Goal: Communication & Community: Answer question/provide support

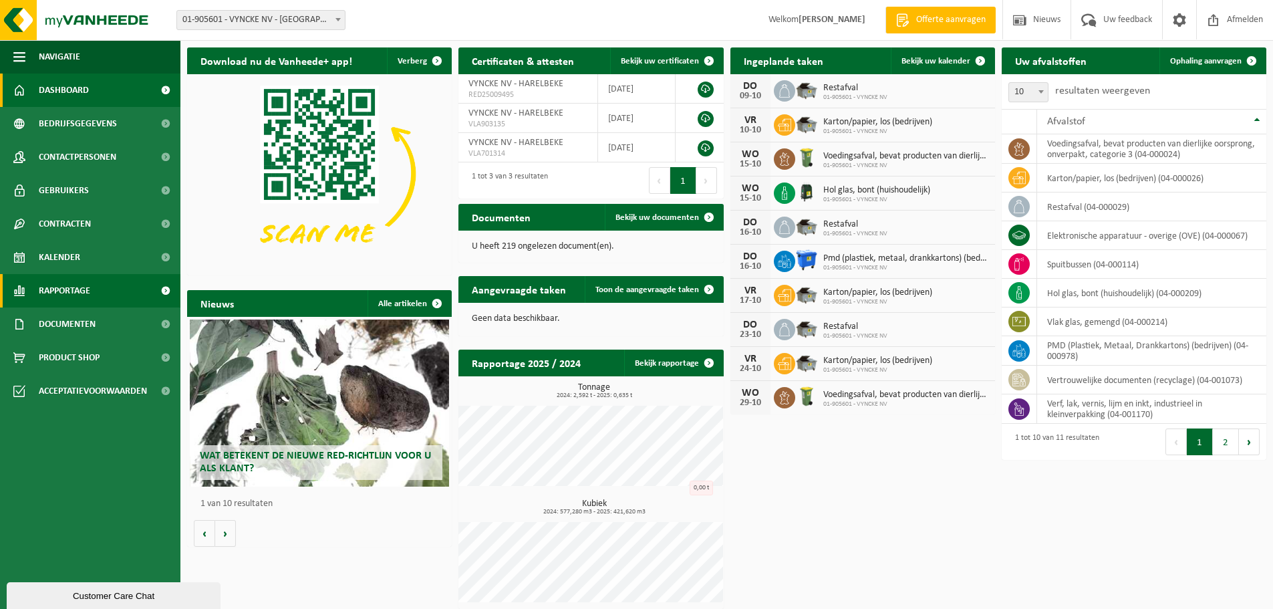
click at [126, 293] on link "Rapportage" at bounding box center [90, 290] width 180 height 33
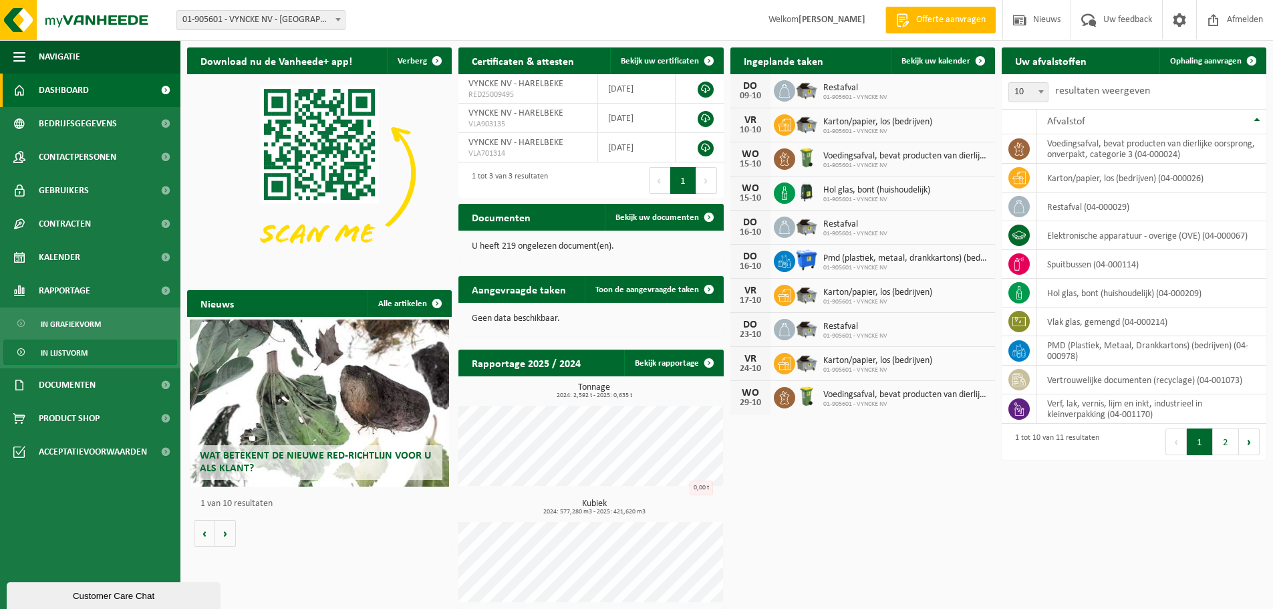
click at [70, 351] on span "In lijstvorm" at bounding box center [64, 352] width 47 height 25
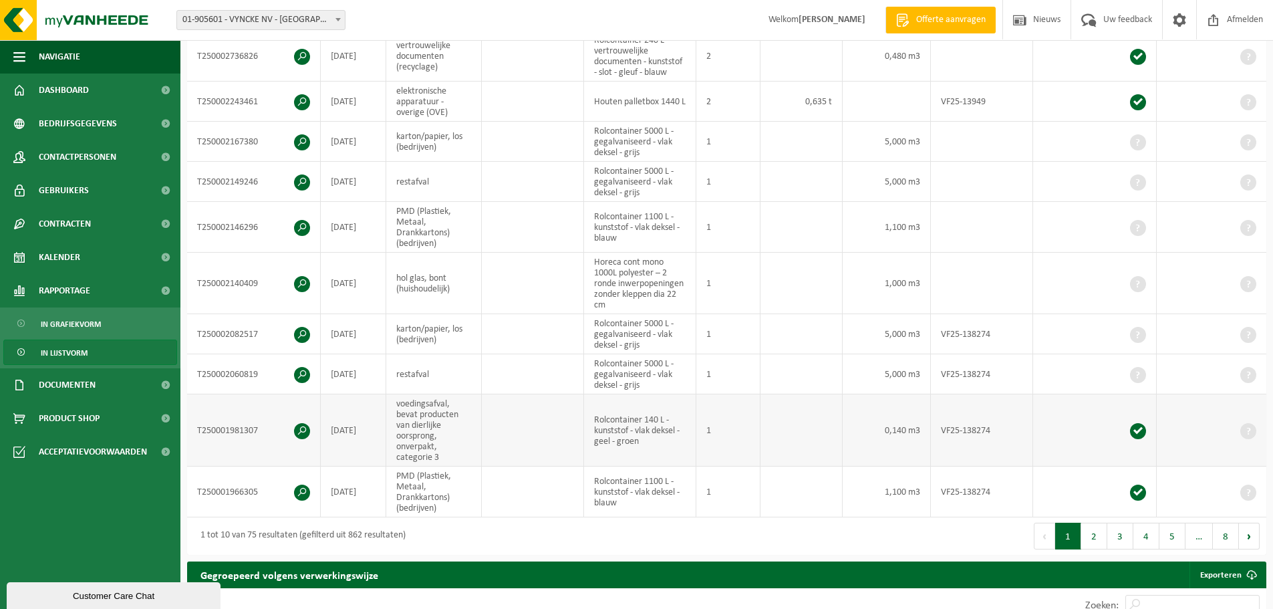
scroll to position [401, 0]
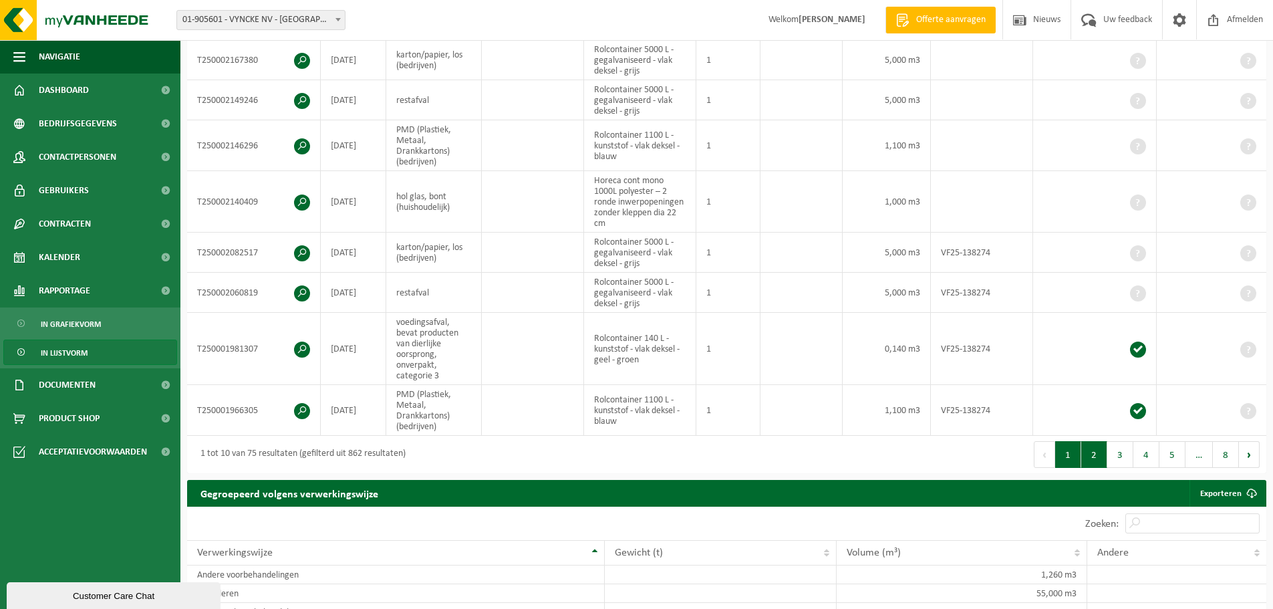
click at [1091, 452] on button "2" at bounding box center [1094, 454] width 26 height 27
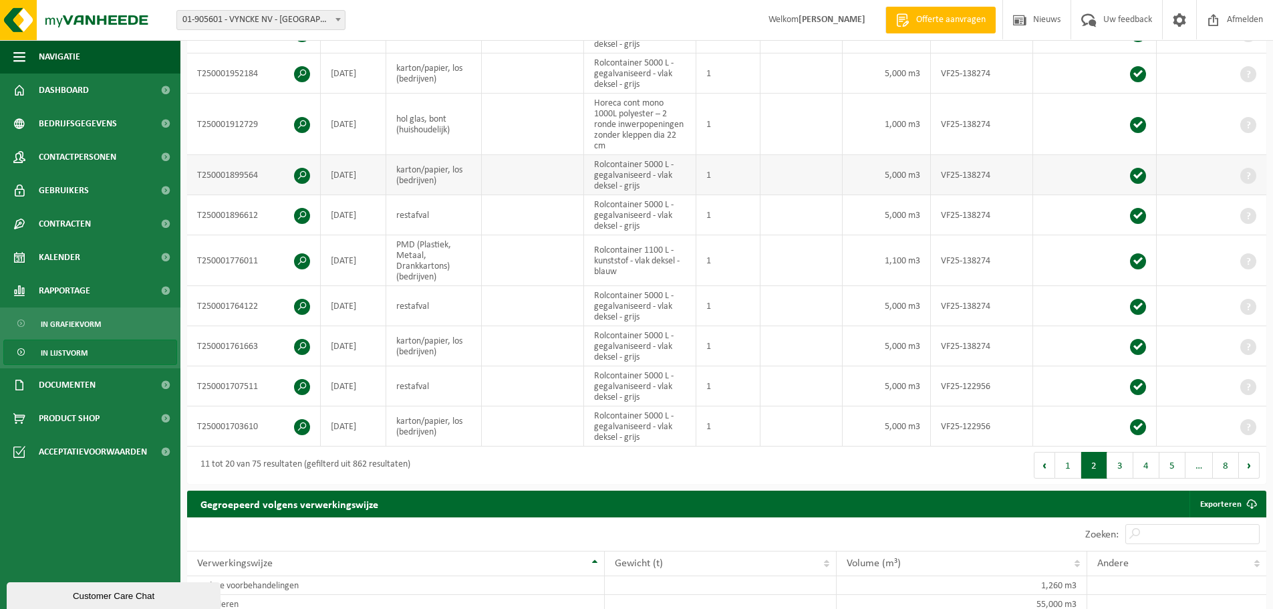
scroll to position [374, 0]
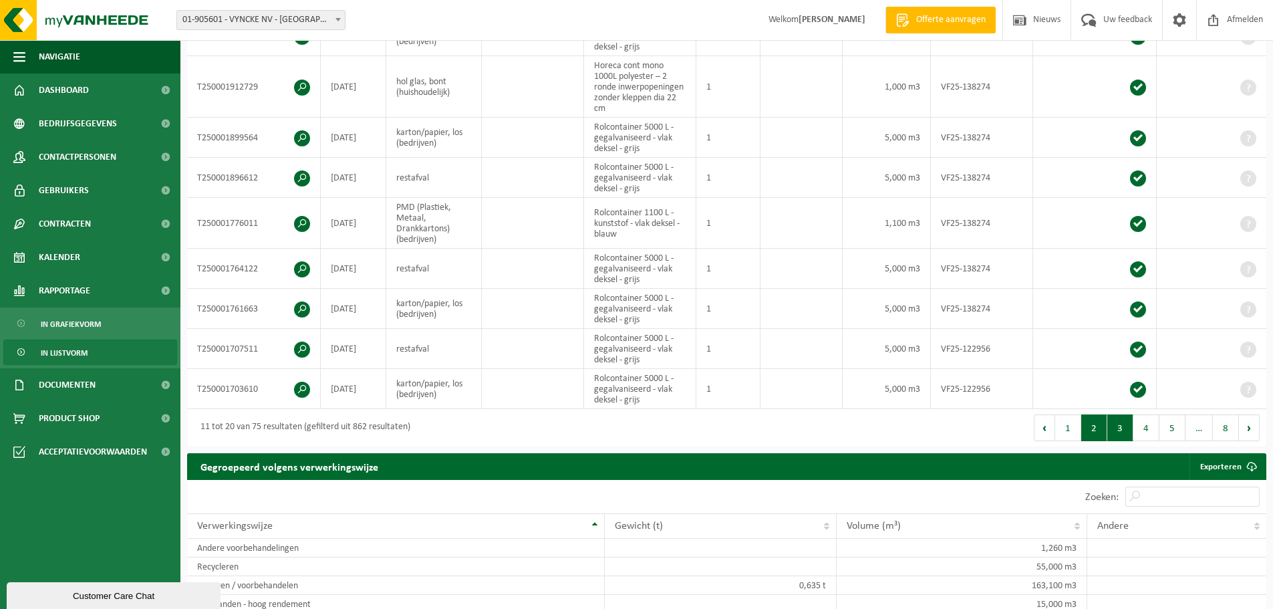
click at [1116, 427] on button "3" at bounding box center [1120, 427] width 26 height 27
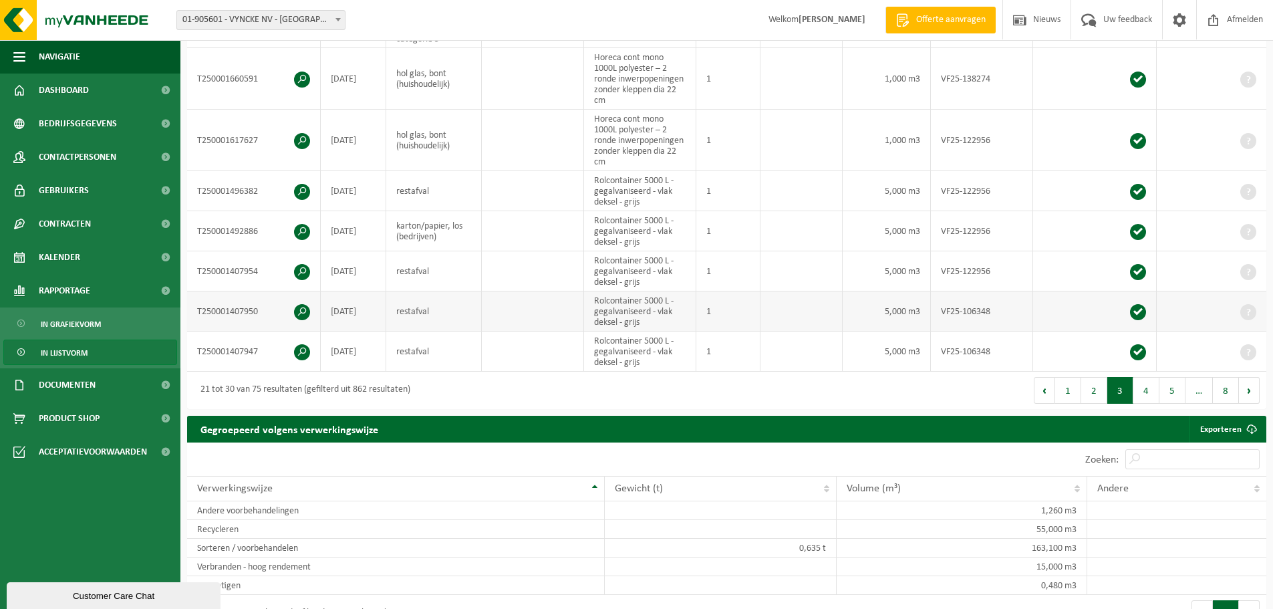
scroll to position [462, 0]
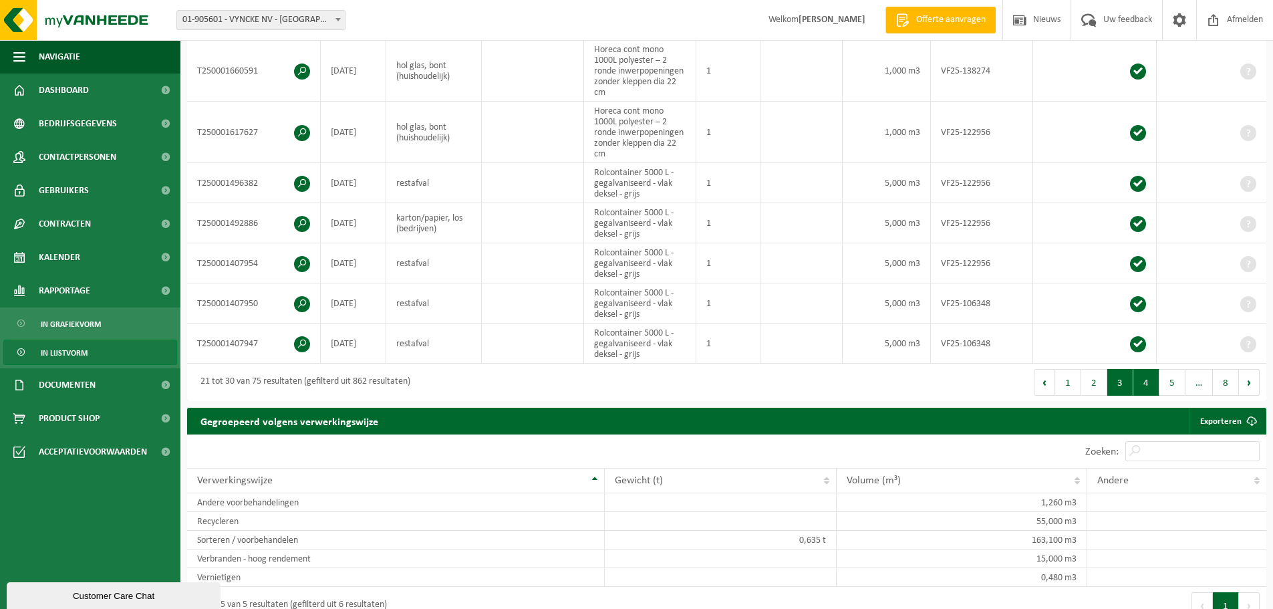
click at [1154, 382] on button "4" at bounding box center [1146, 382] width 26 height 27
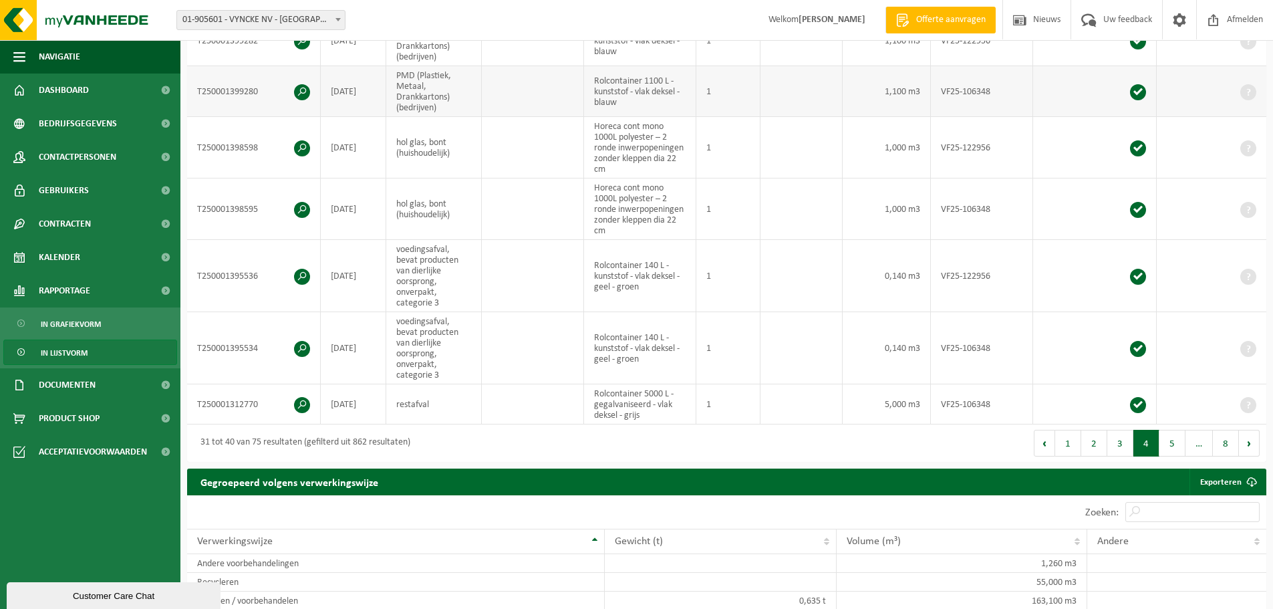
scroll to position [489, 0]
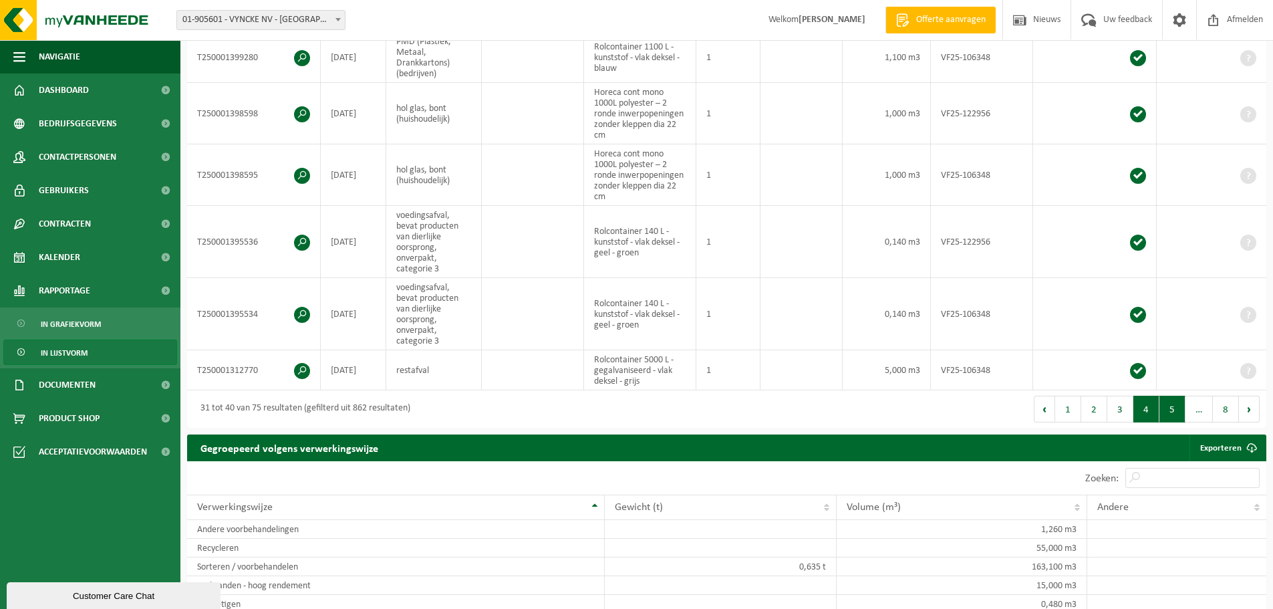
click at [1179, 407] on button "5" at bounding box center [1172, 409] width 26 height 27
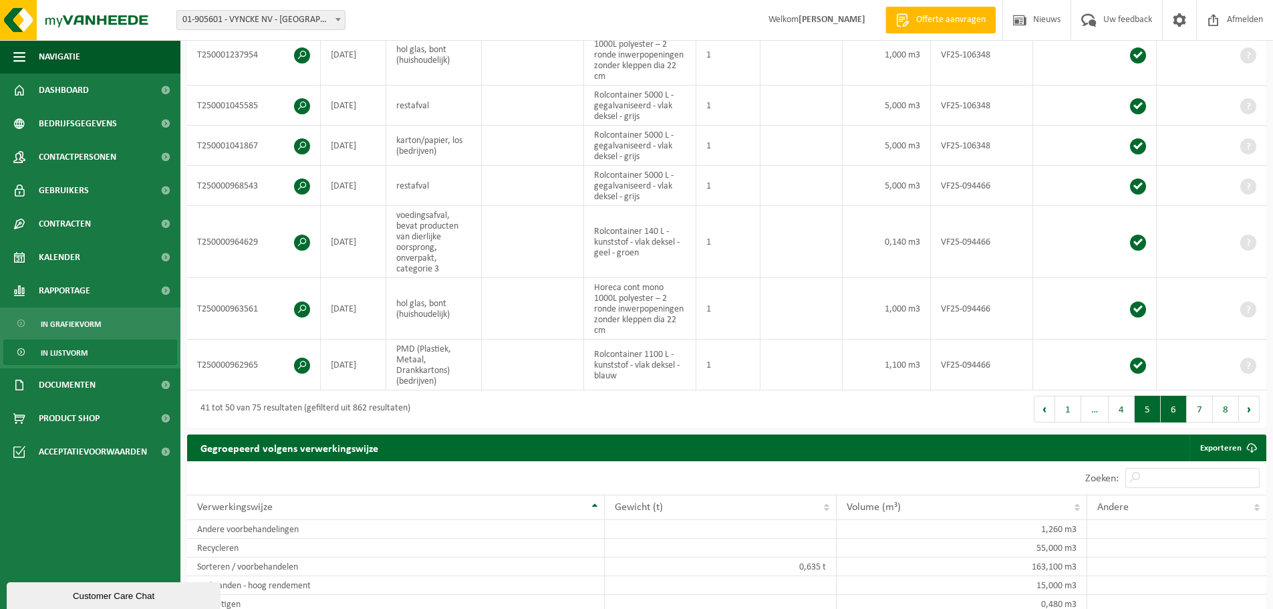
click at [1175, 404] on button "6" at bounding box center [1174, 409] width 26 height 27
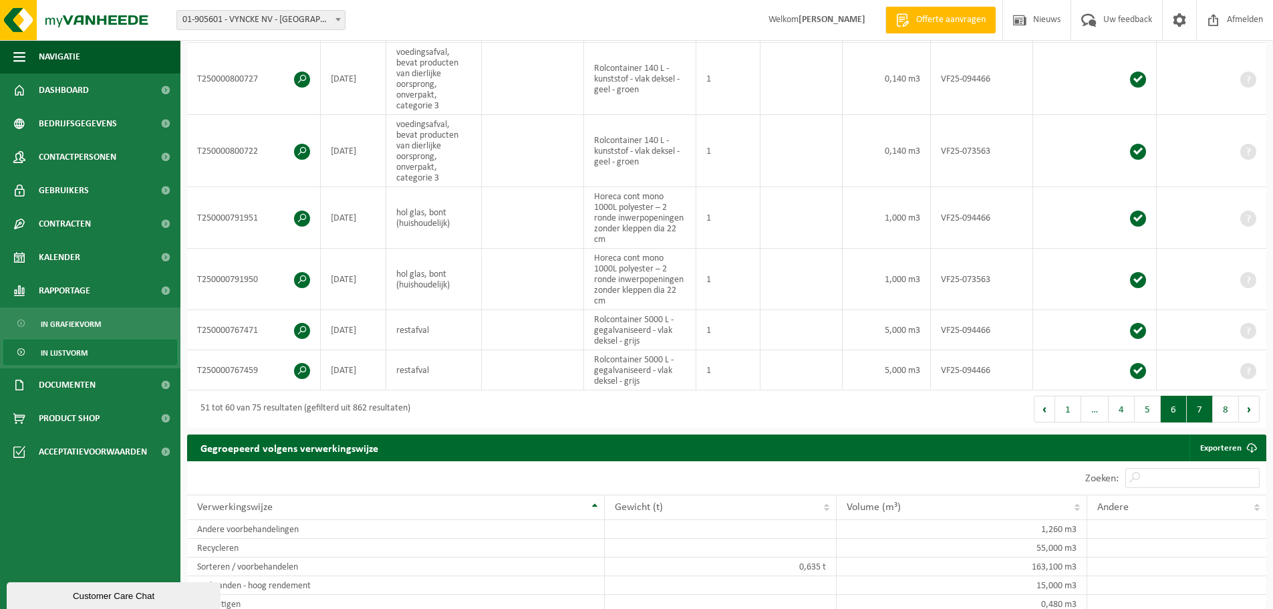
click at [1193, 406] on button "7" at bounding box center [1200, 409] width 26 height 27
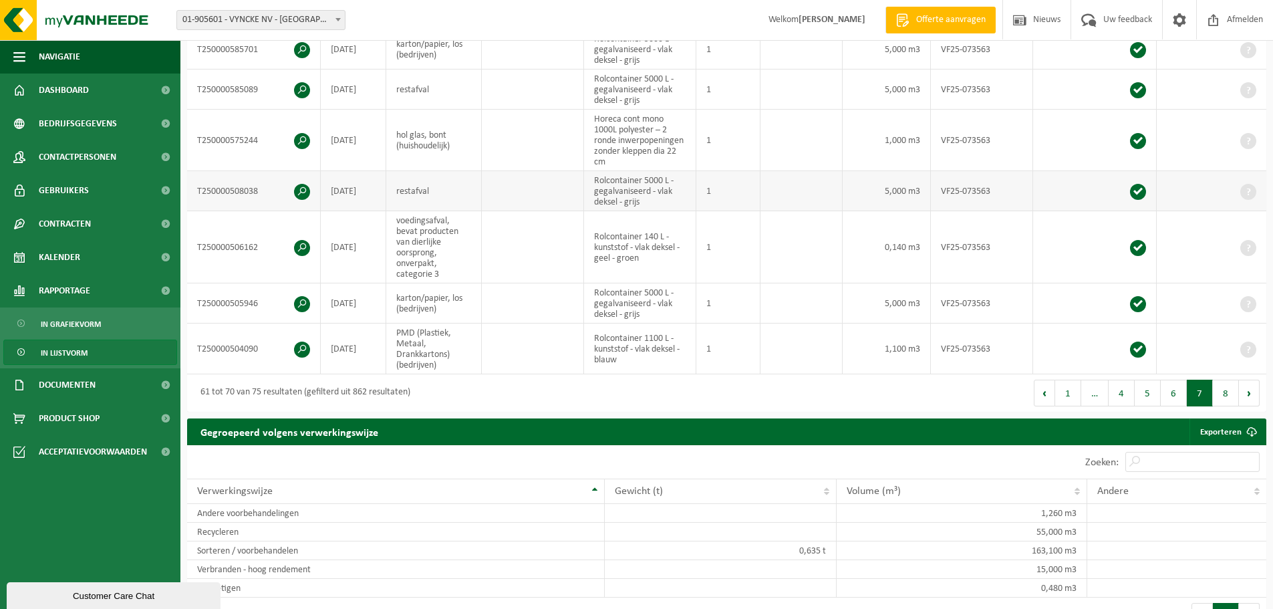
scroll to position [457, 0]
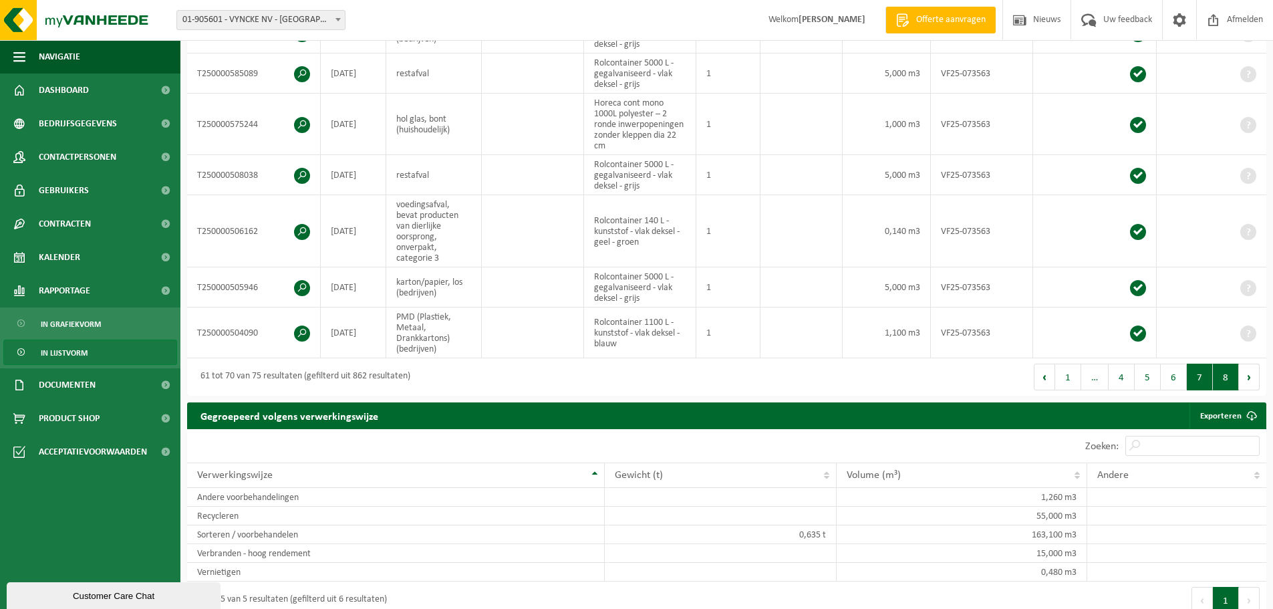
click at [1217, 371] on button "8" at bounding box center [1226, 376] width 26 height 27
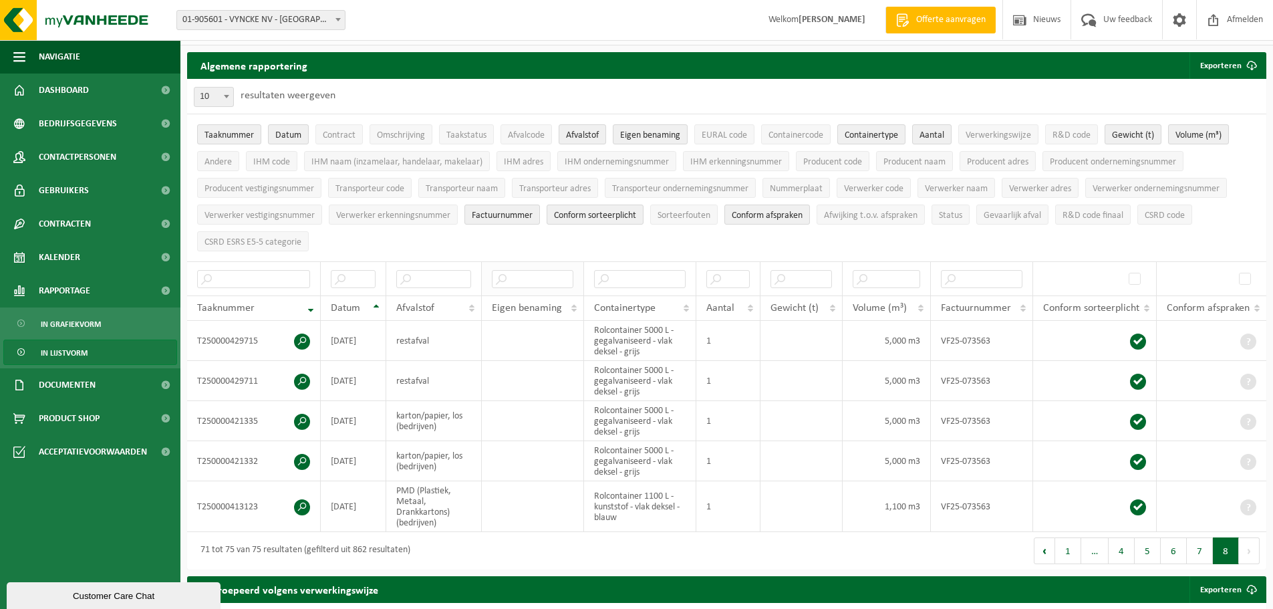
scroll to position [0, 0]
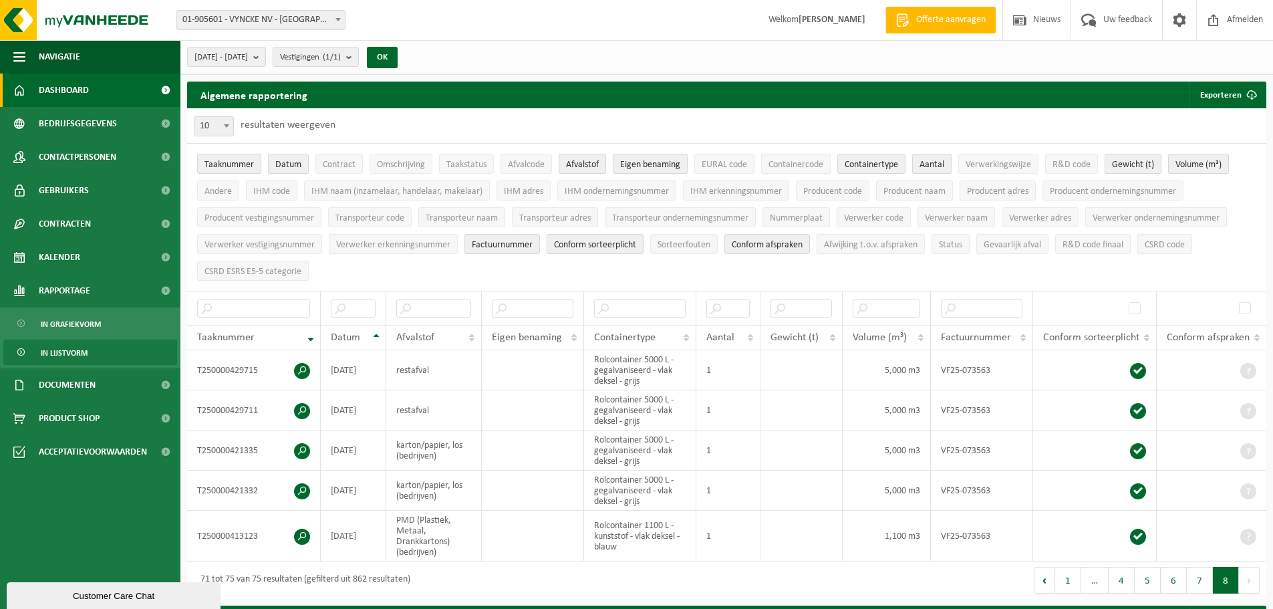
click at [74, 88] on span "Dashboard" at bounding box center [64, 89] width 50 height 33
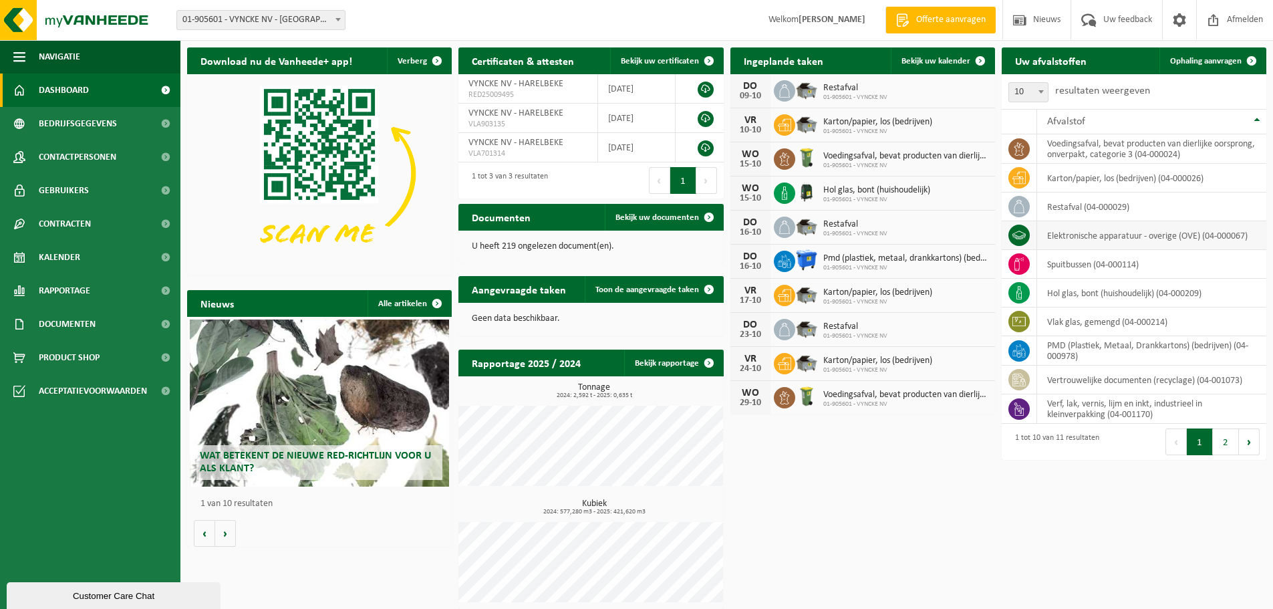
click at [1096, 233] on td "elektronische apparatuur - overige (OVE) (04-000067)" at bounding box center [1151, 235] width 229 height 29
click at [1024, 240] on icon at bounding box center [1018, 235] width 13 height 13
click at [1199, 59] on span "Ophaling aanvragen" at bounding box center [1205, 61] width 71 height 9
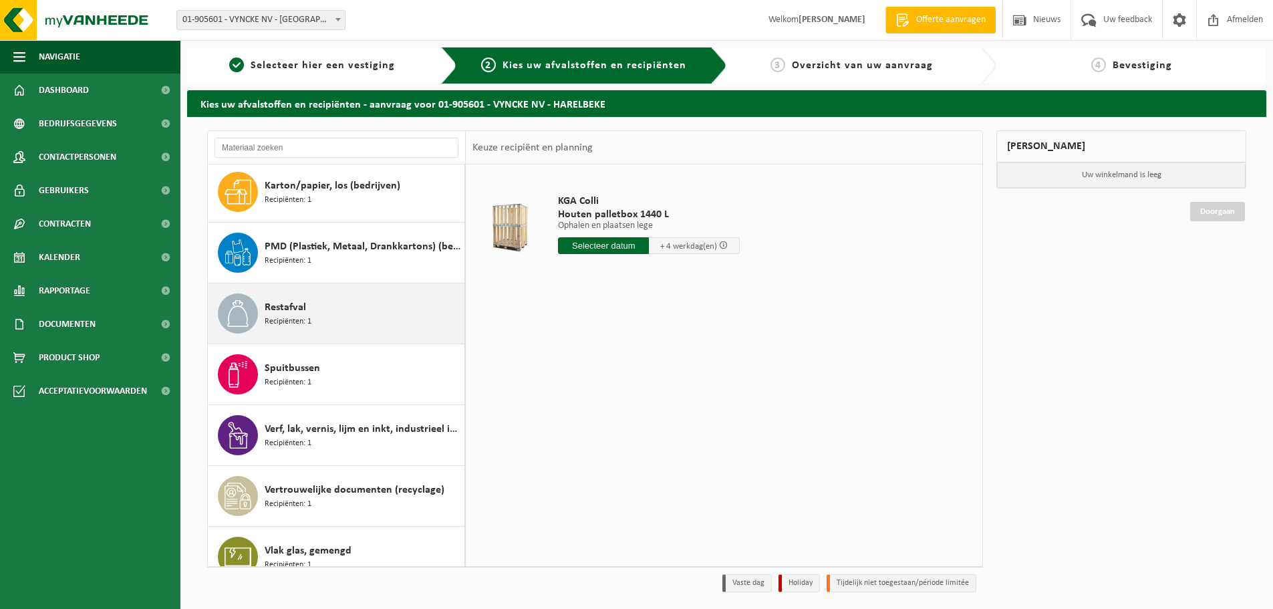
scroll to position [134, 0]
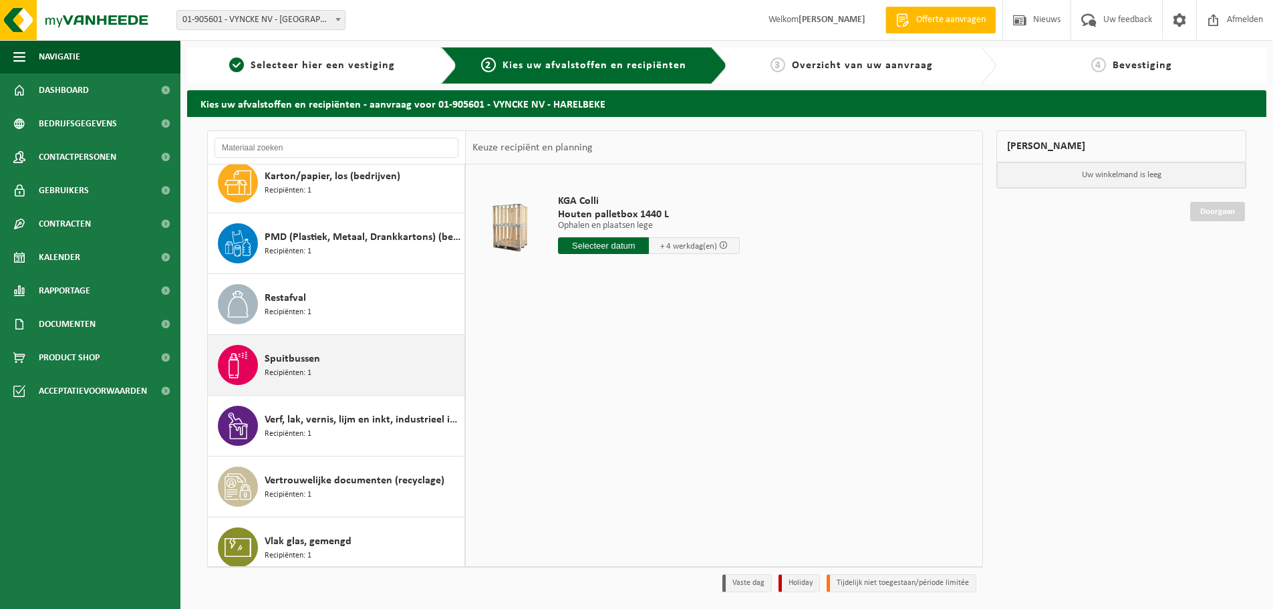
click at [326, 369] on div "Spuitbussen Recipiënten: 1" at bounding box center [363, 365] width 196 height 40
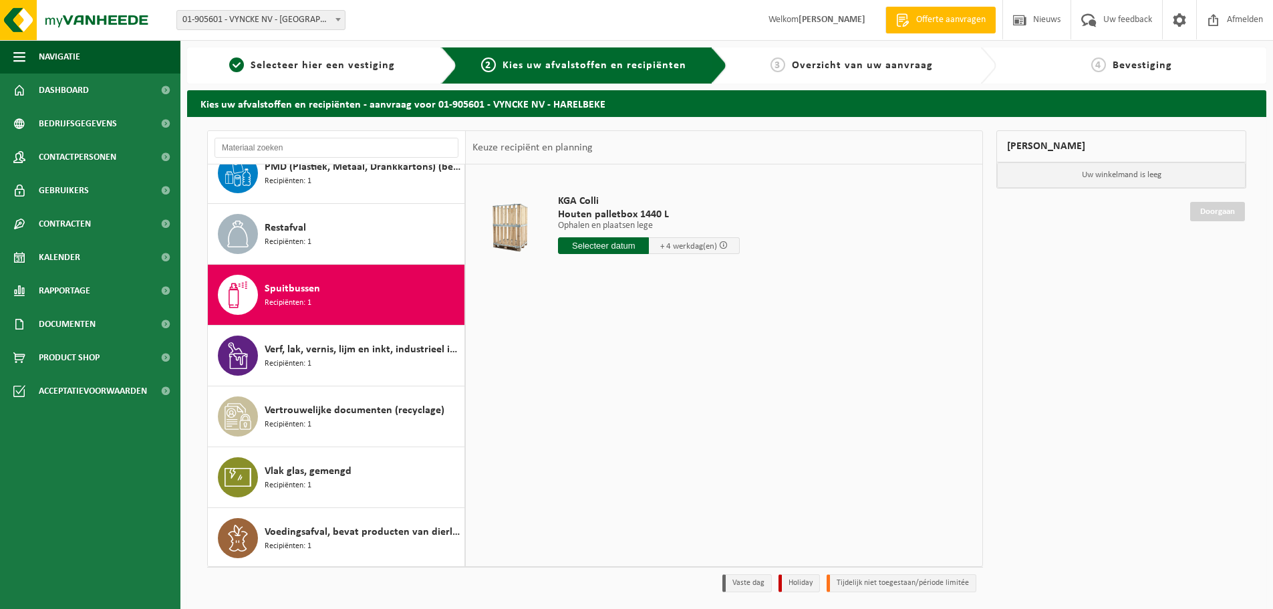
scroll to position [206, 0]
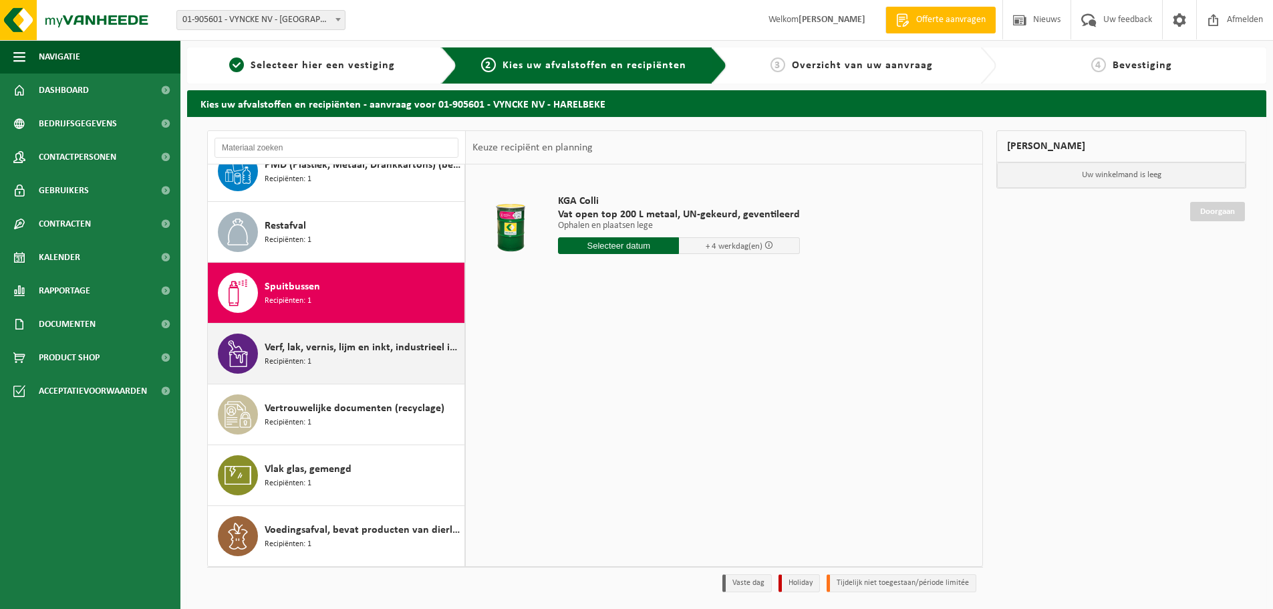
click at [312, 366] on div "Verf, lak, vernis, lijm en inkt, industrieel in kleinverpakking Recipiënten: 1" at bounding box center [363, 353] width 196 height 40
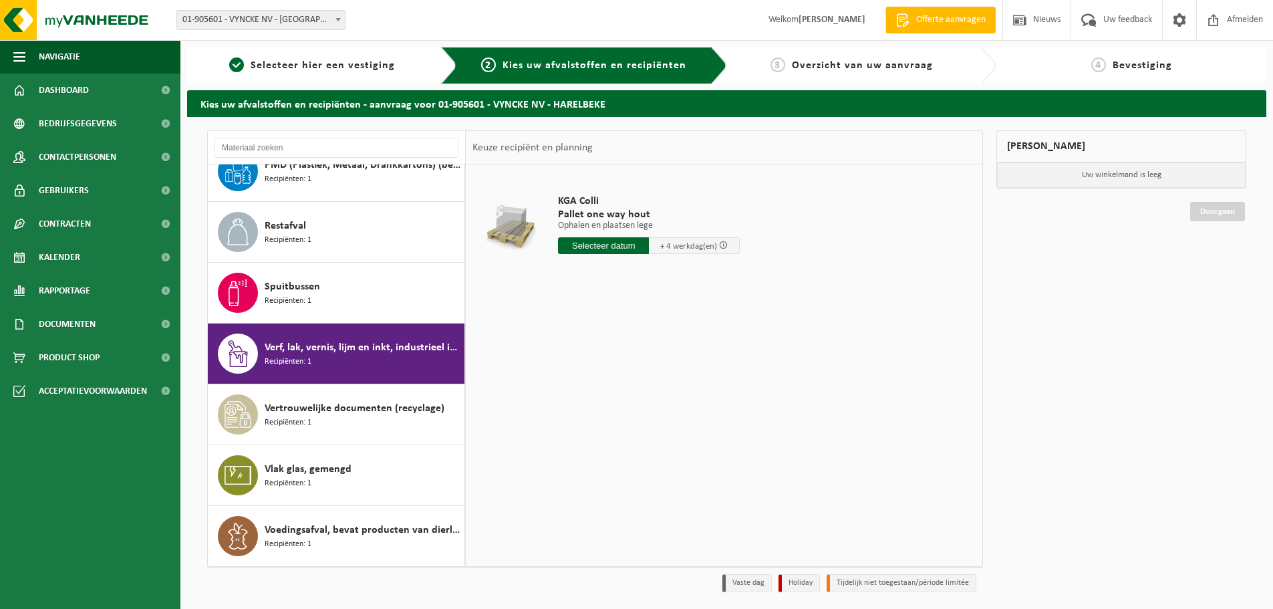
click at [518, 235] on div at bounding box center [510, 227] width 69 height 53
click at [108, 346] on link "Product Shop" at bounding box center [90, 357] width 180 height 33
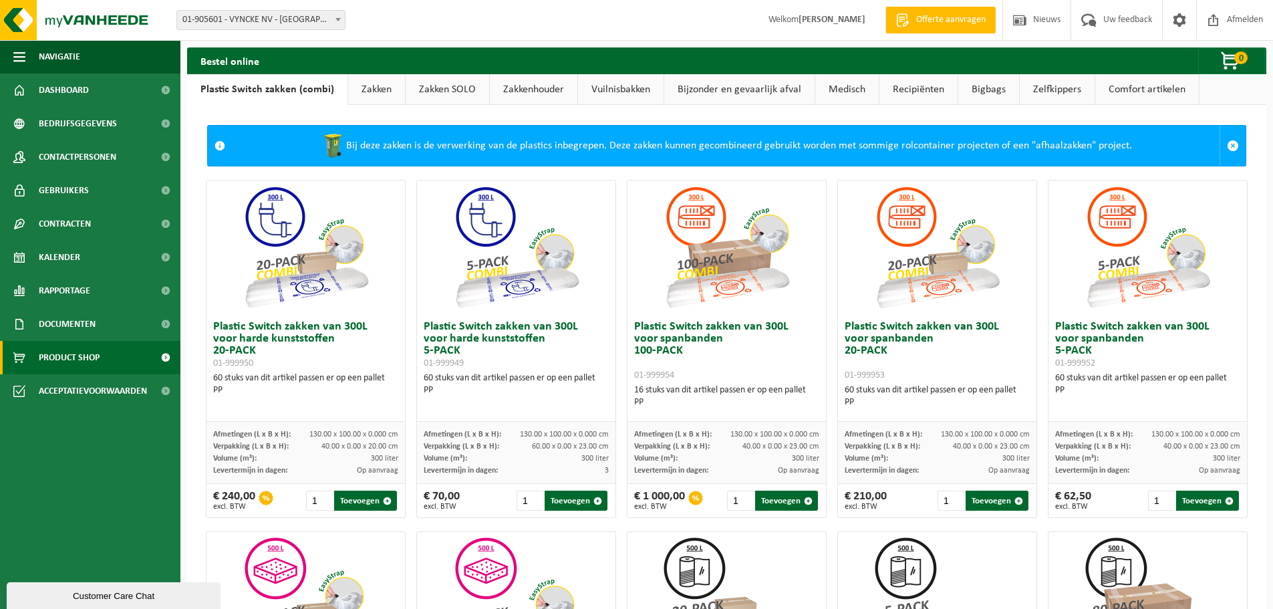
click at [645, 86] on link "Vuilnisbakken" at bounding box center [621, 89] width 86 height 31
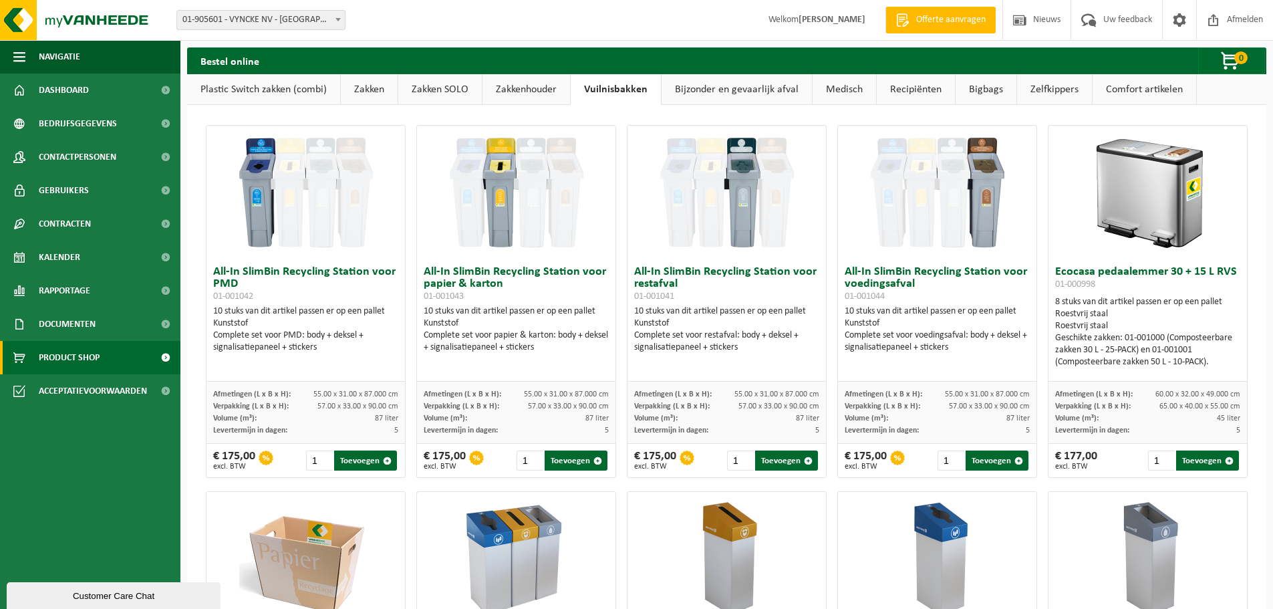
click at [682, 96] on link "Bijzonder en gevaarlijk afval" at bounding box center [736, 89] width 150 height 31
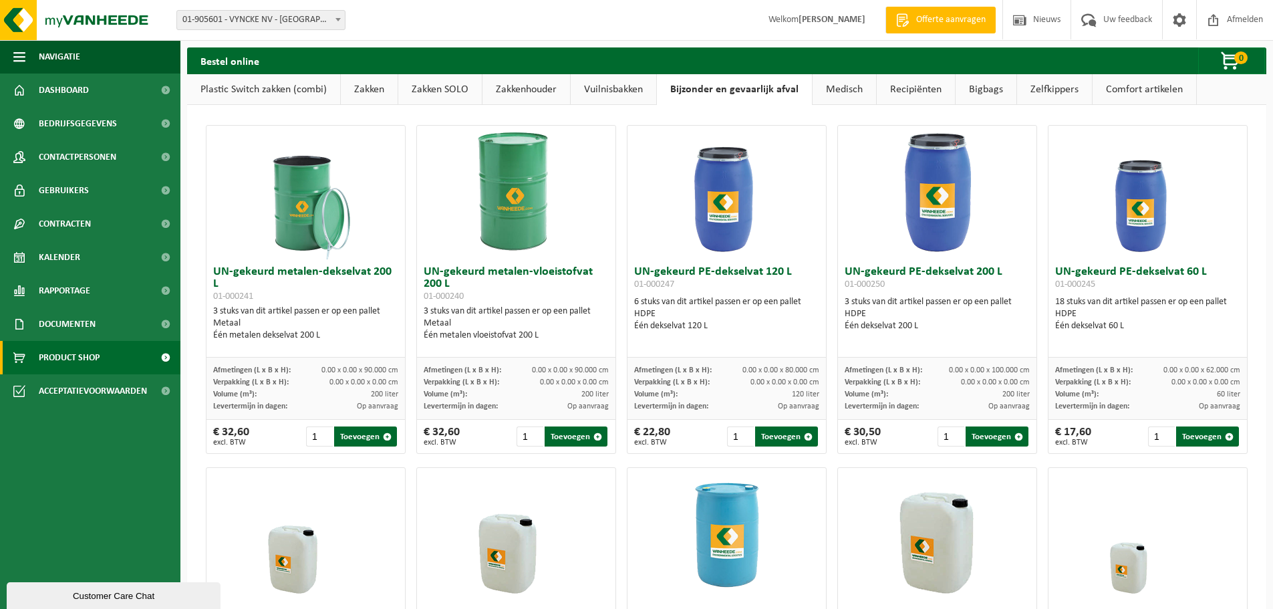
click at [855, 92] on link "Medisch" at bounding box center [843, 89] width 63 height 31
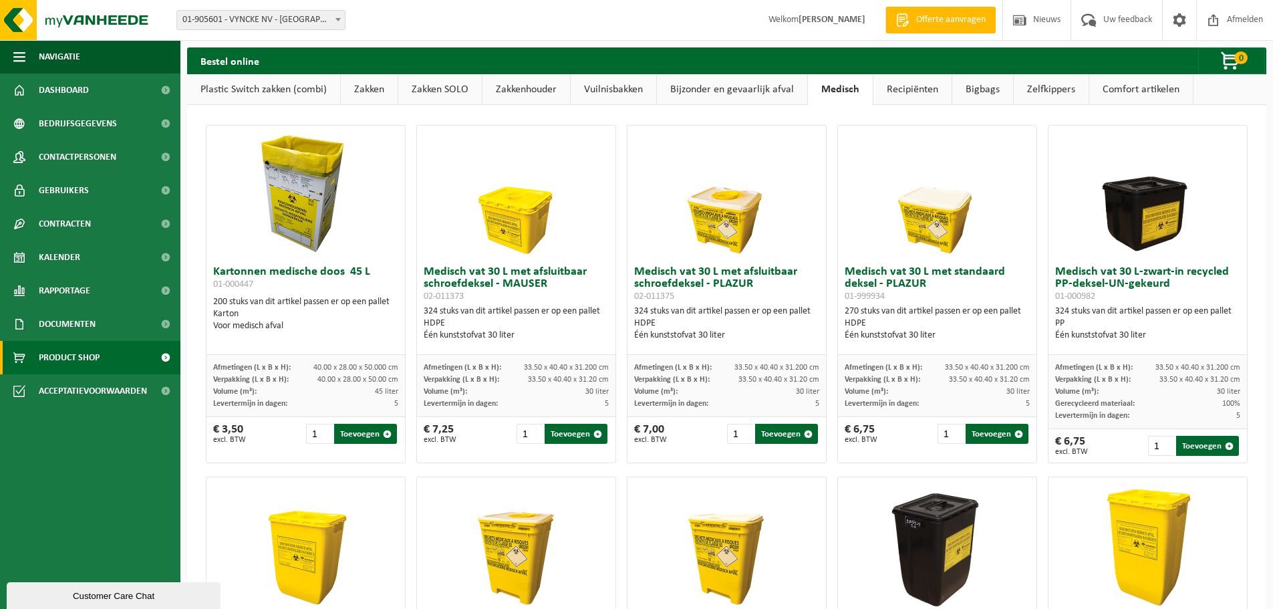
click at [906, 82] on link "Recipiënten" at bounding box center [912, 89] width 78 height 31
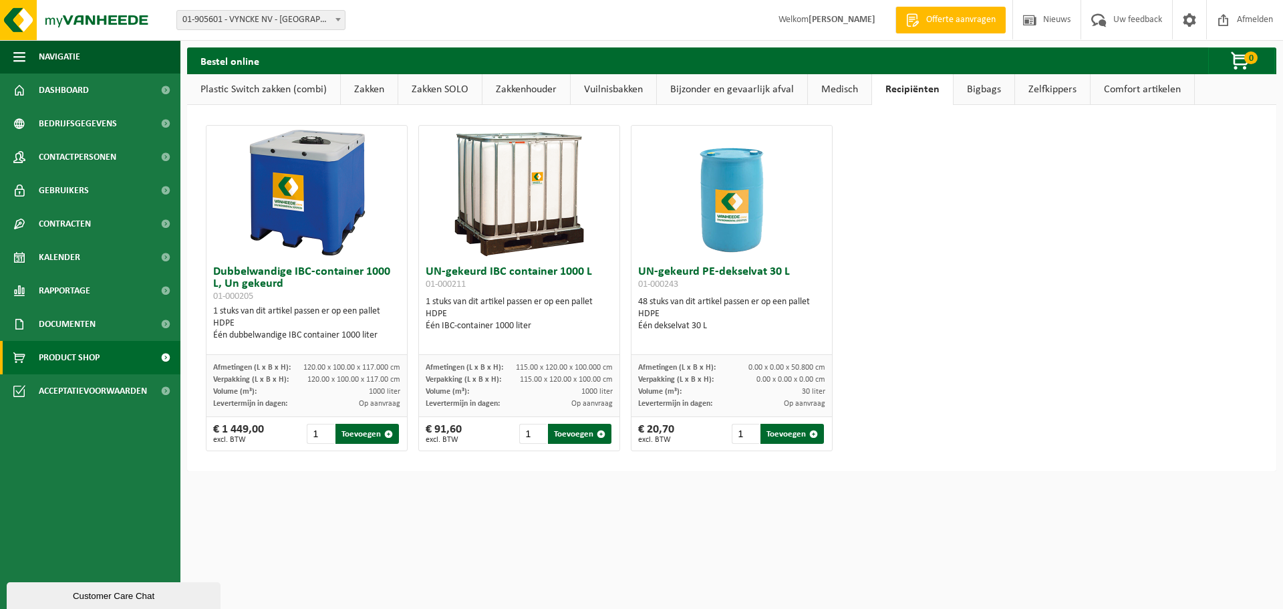
click at [971, 89] on link "Bigbags" at bounding box center [983, 89] width 61 height 31
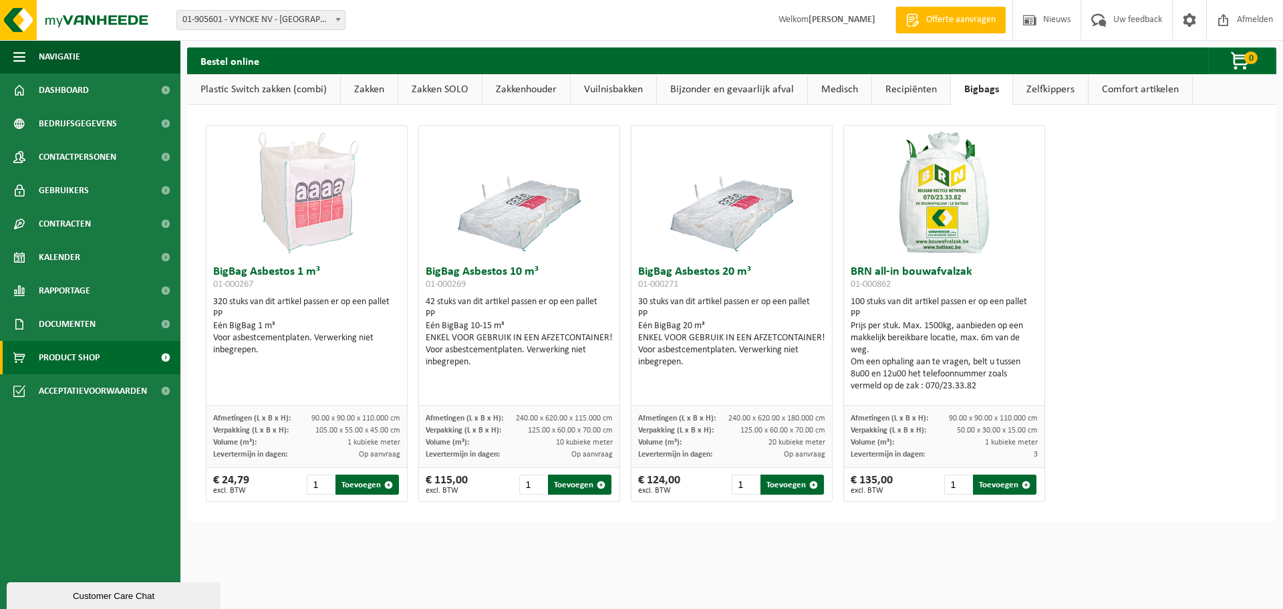
click at [1050, 86] on link "Zelfkippers" at bounding box center [1050, 89] width 75 height 31
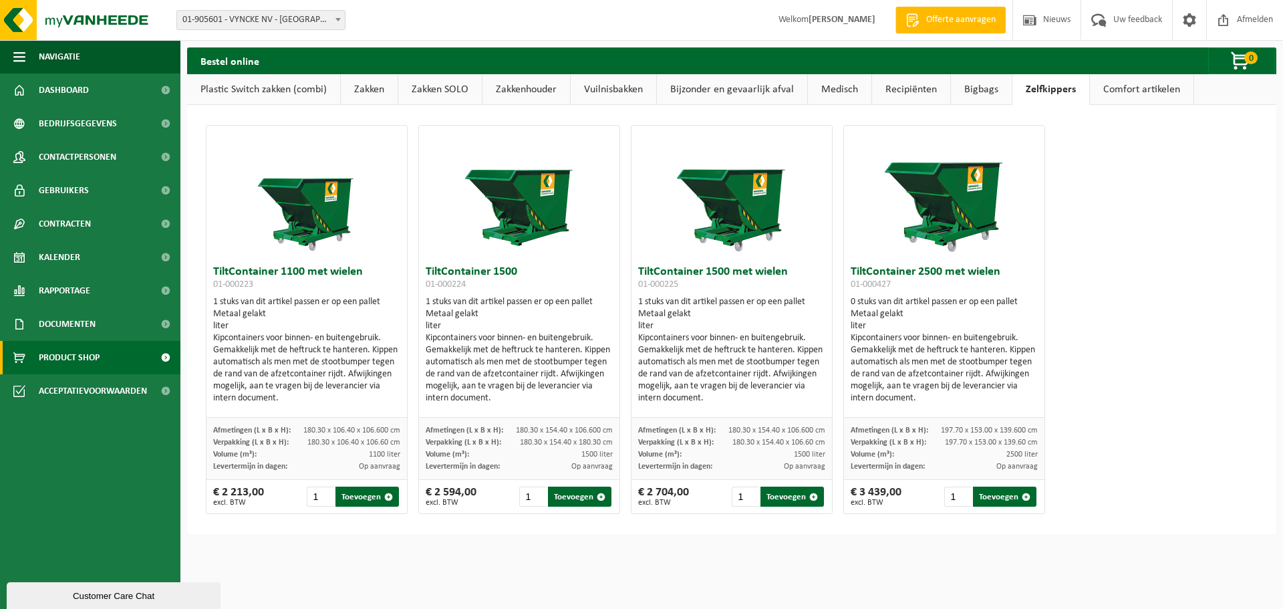
click at [1128, 100] on link "Comfort artikelen" at bounding box center [1142, 89] width 104 height 31
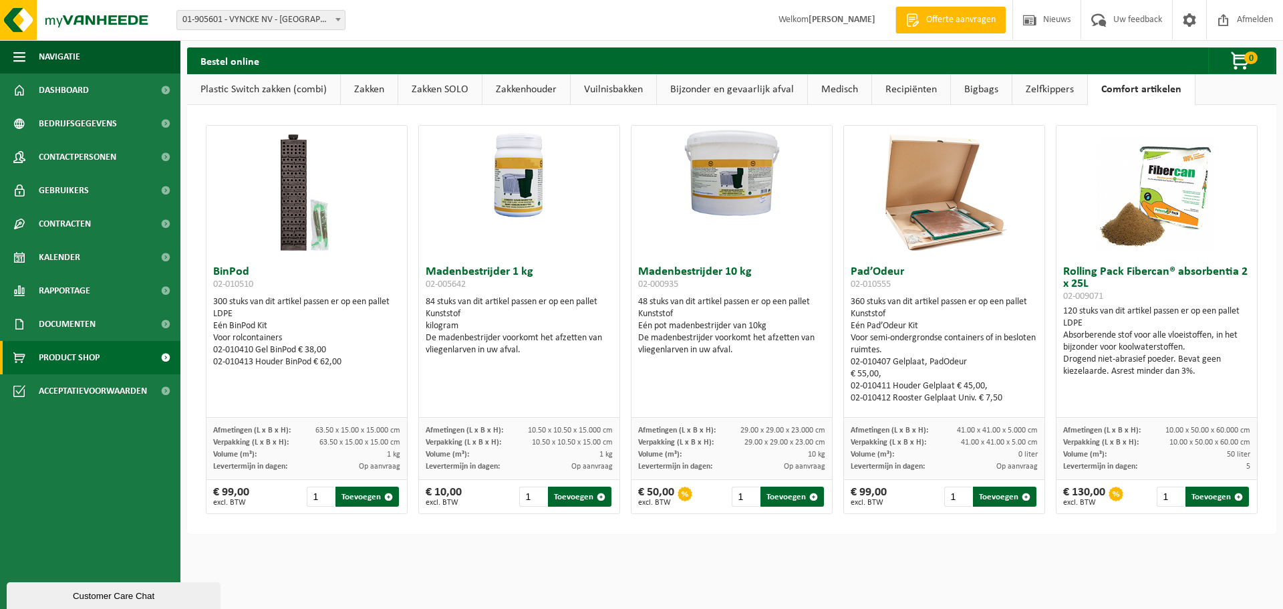
click at [518, 85] on link "Zakkenhouder" at bounding box center [526, 89] width 88 height 31
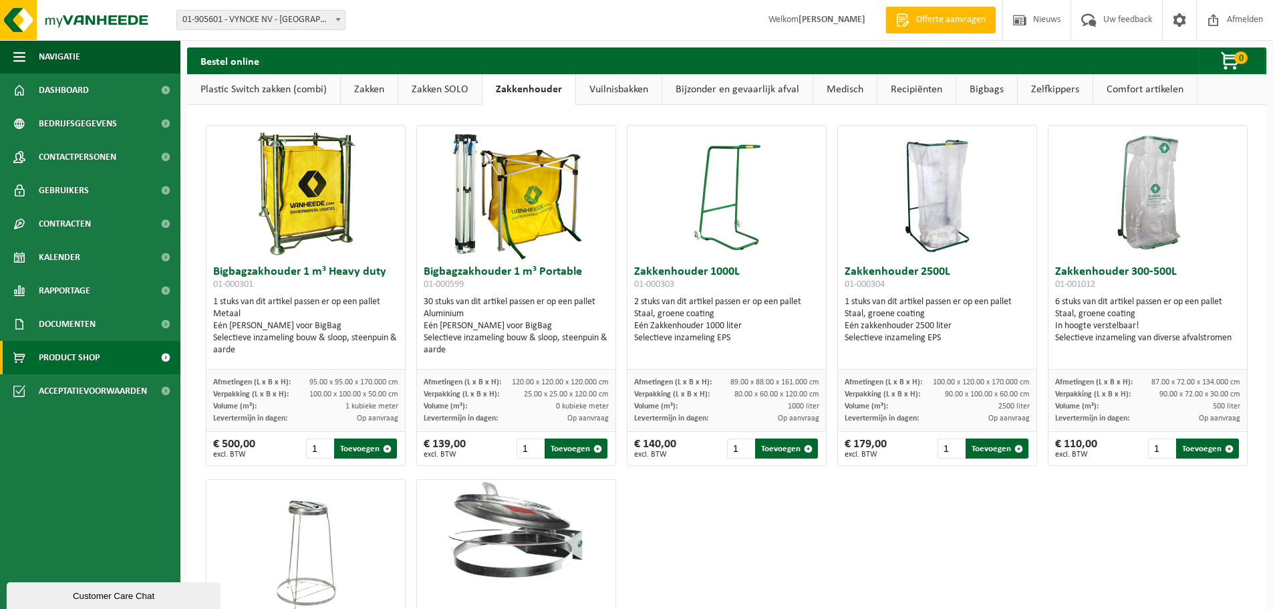
click at [425, 94] on link "Zakken SOLO" at bounding box center [440, 89] width 84 height 31
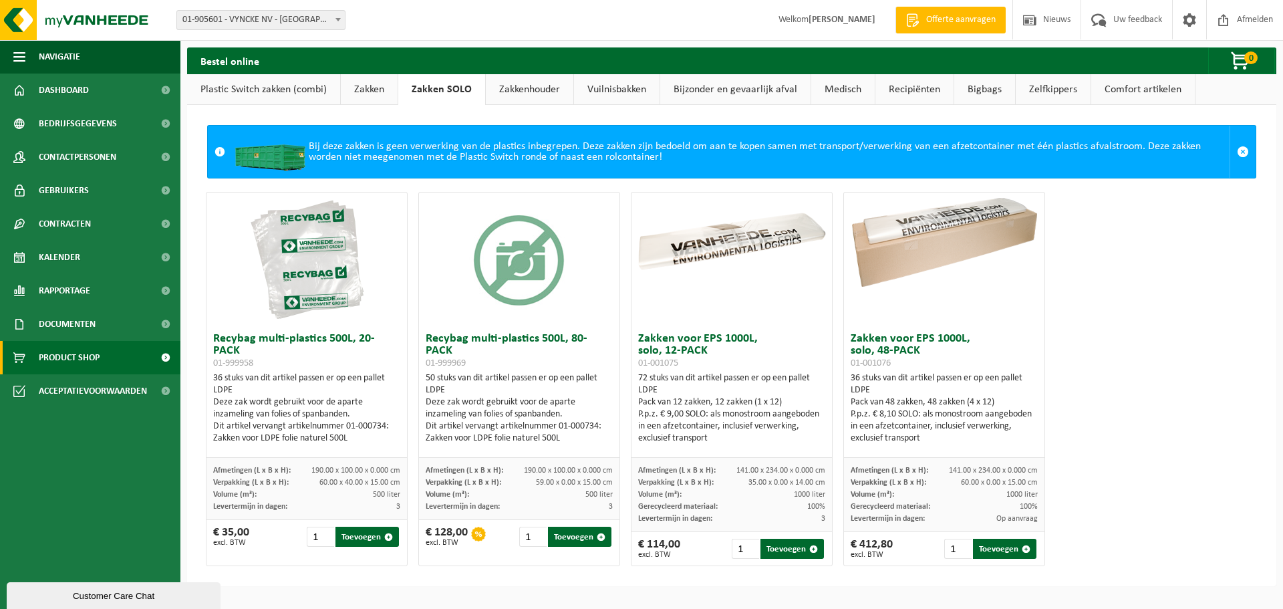
click at [577, 90] on link "Vuilnisbakken" at bounding box center [617, 89] width 86 height 31
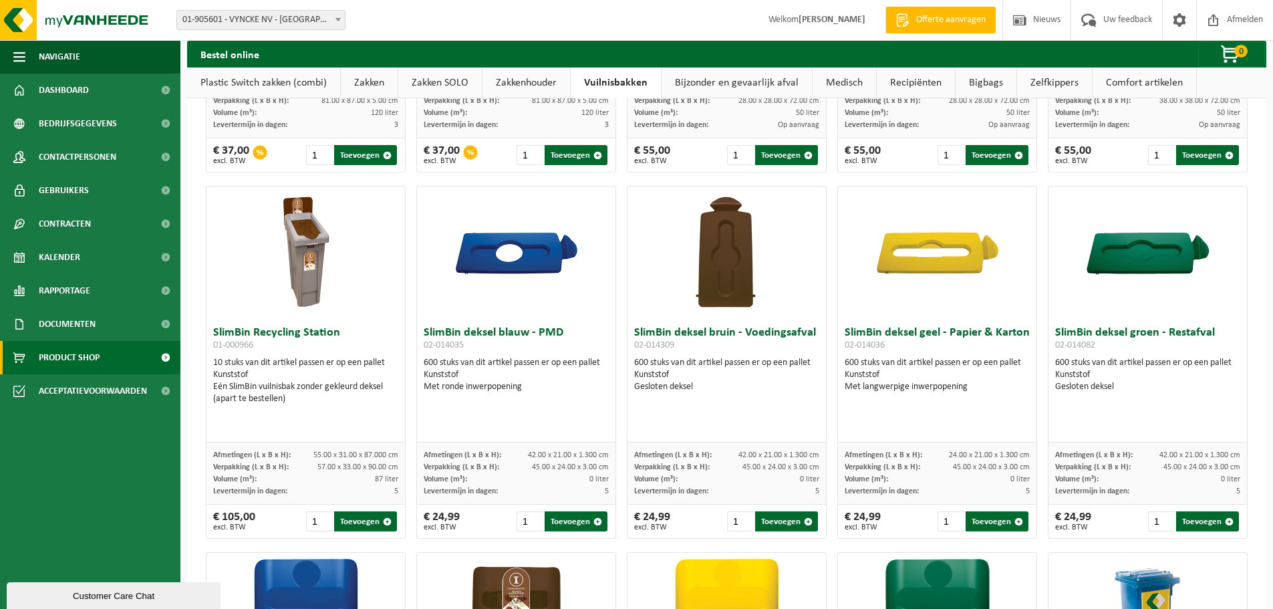
scroll to position [798, 0]
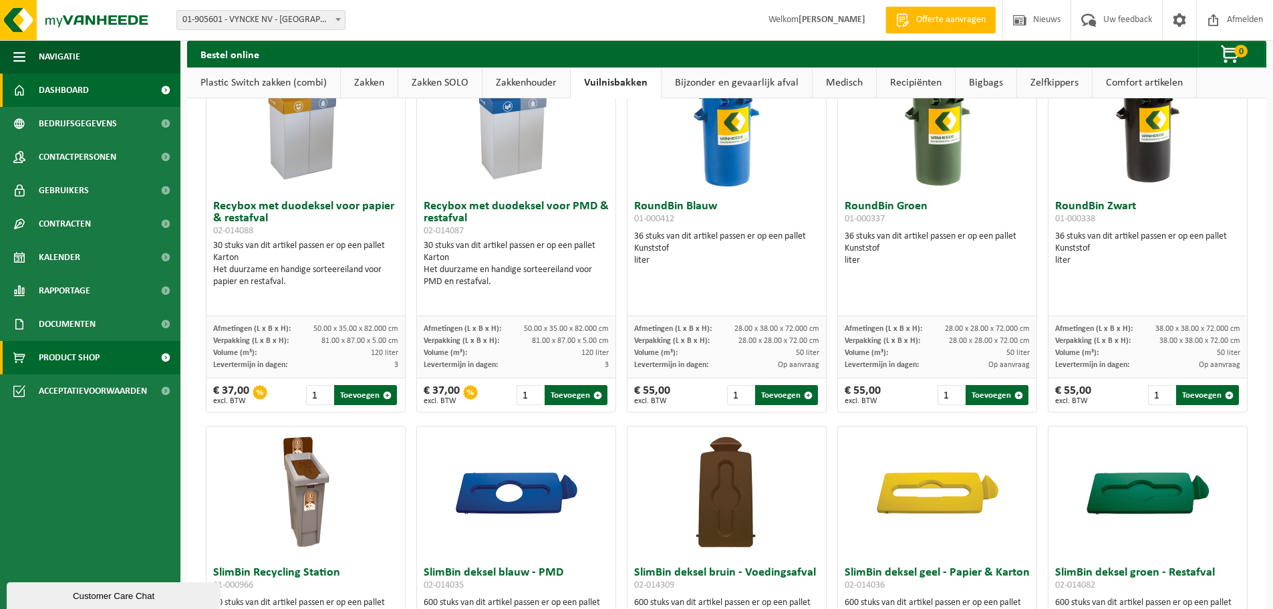
click at [89, 91] on link "Dashboard" at bounding box center [90, 89] width 180 height 33
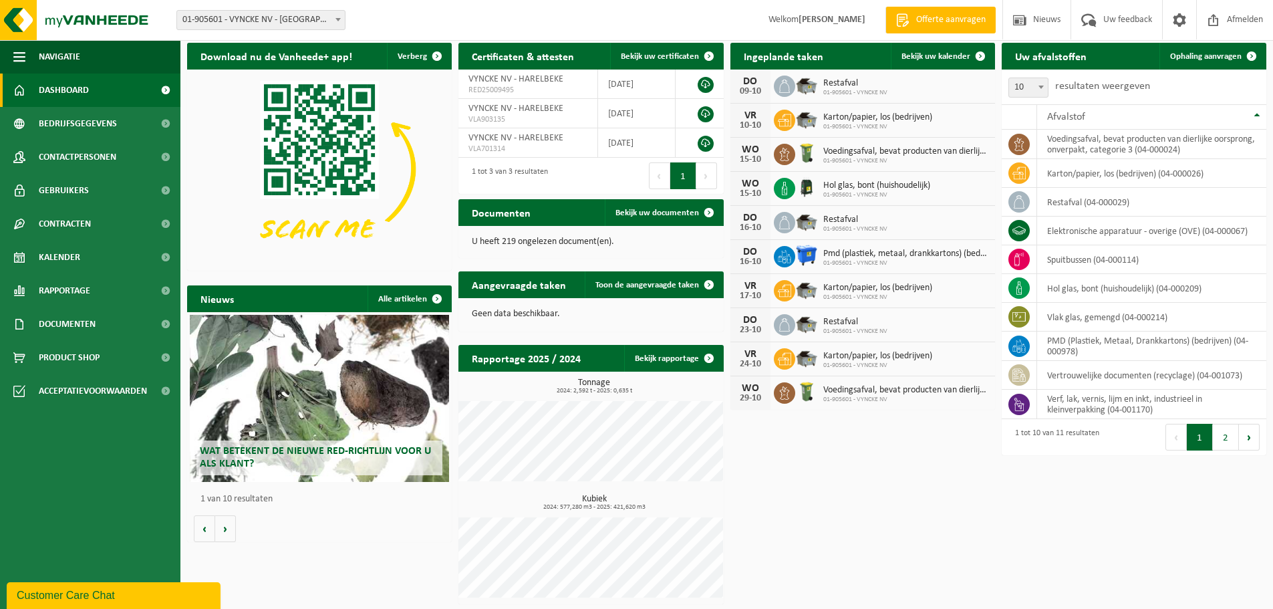
scroll to position [7, 0]
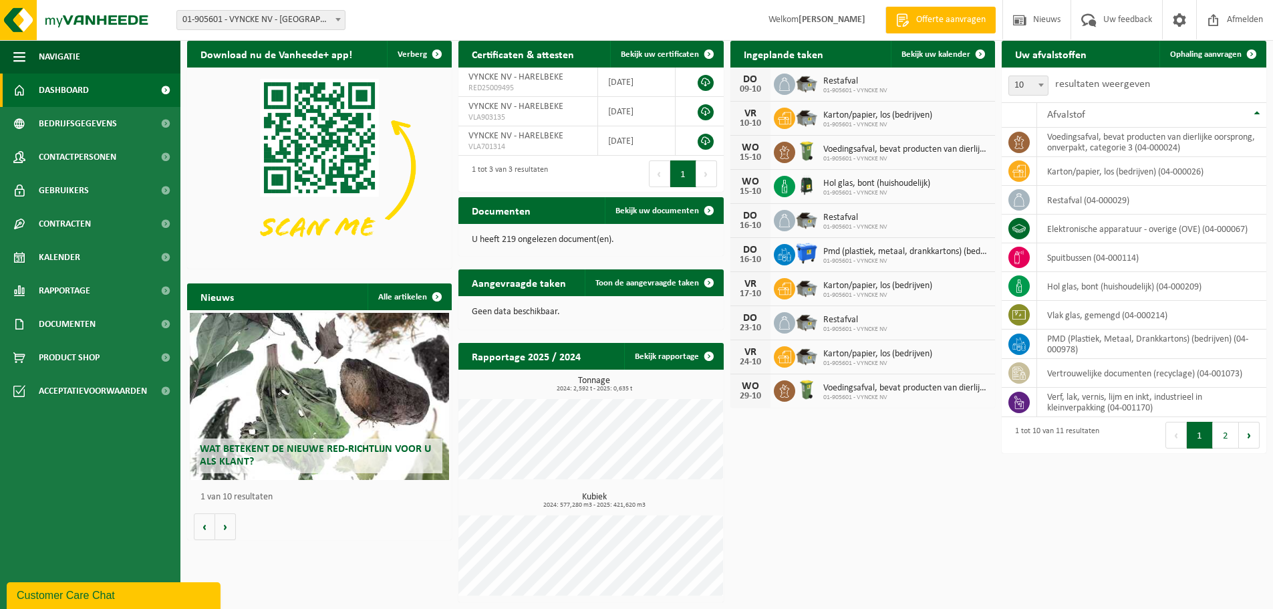
click at [104, 597] on div "Customer Care Chat" at bounding box center [114, 595] width 194 height 16
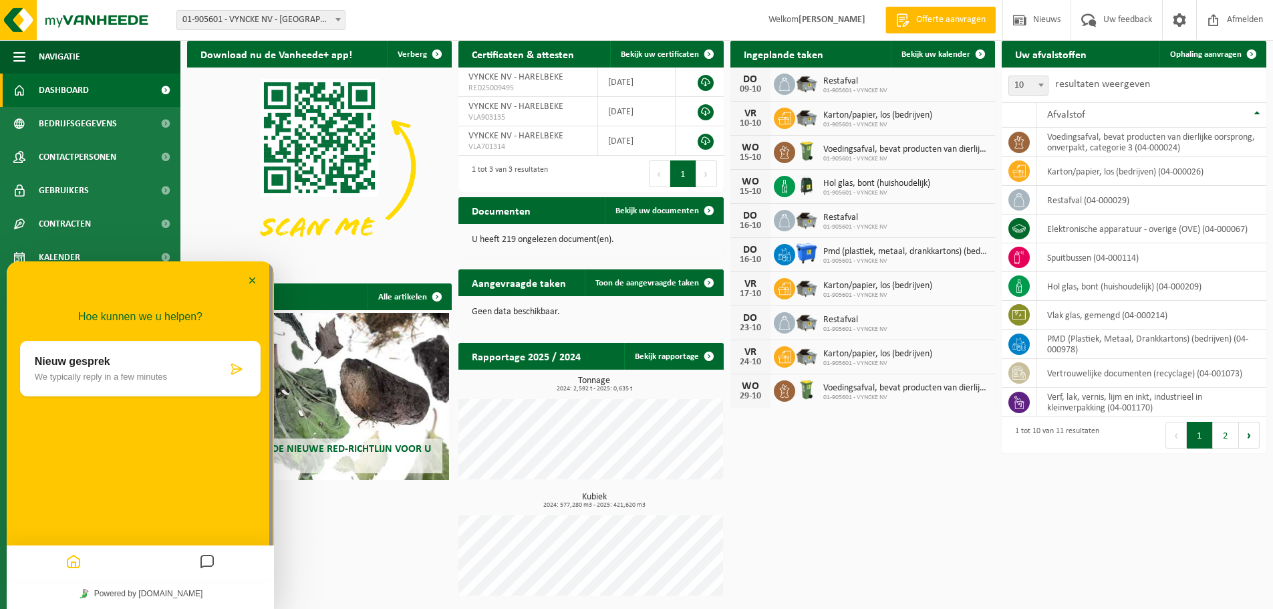
click at [168, 368] on div "Nieuw gesprek We typically reply in a few minutes" at bounding box center [131, 368] width 192 height 26
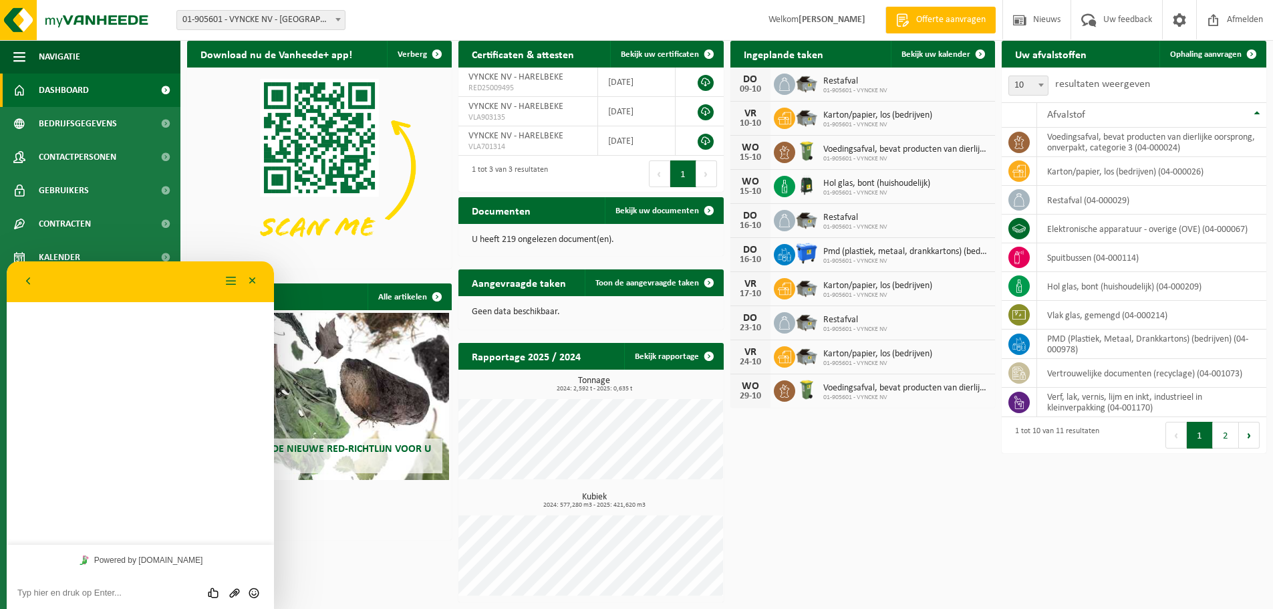
click at [100, 597] on textarea at bounding box center [140, 592] width 246 height 11
type textarea "Beste, bij onze laatste omruil van elektronisch afval, zijn de houten"
drag, startPoint x: 128, startPoint y: 277, endPoint x: -287, endPoint y: 377, distance: 427.5
click at [7, 377] on html "Terug Menu Minimaliseer Terug Powered by tawk.to Beoordeel deze chat Upload bes…" at bounding box center [140, 434] width 267 height 347
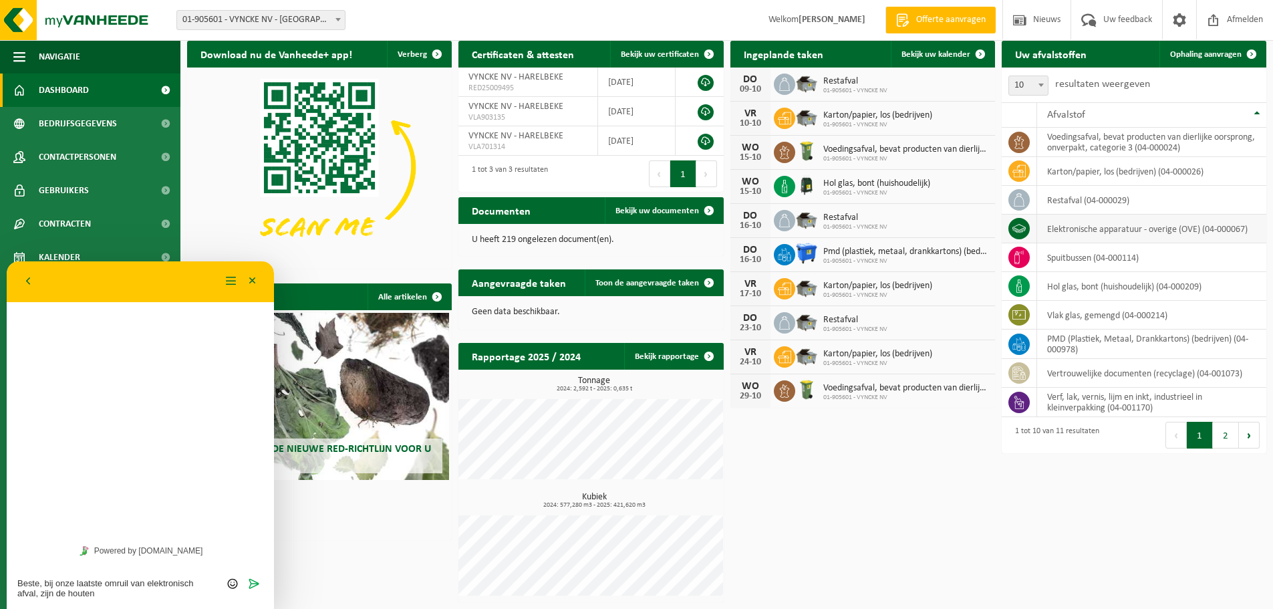
click at [1139, 230] on td "elektronische apparatuur - overige (OVE) (04-000067)" at bounding box center [1151, 228] width 229 height 29
click at [1032, 232] on td at bounding box center [1019, 228] width 35 height 29
click at [1224, 54] on span "Ophaling aanvragen" at bounding box center [1205, 54] width 71 height 9
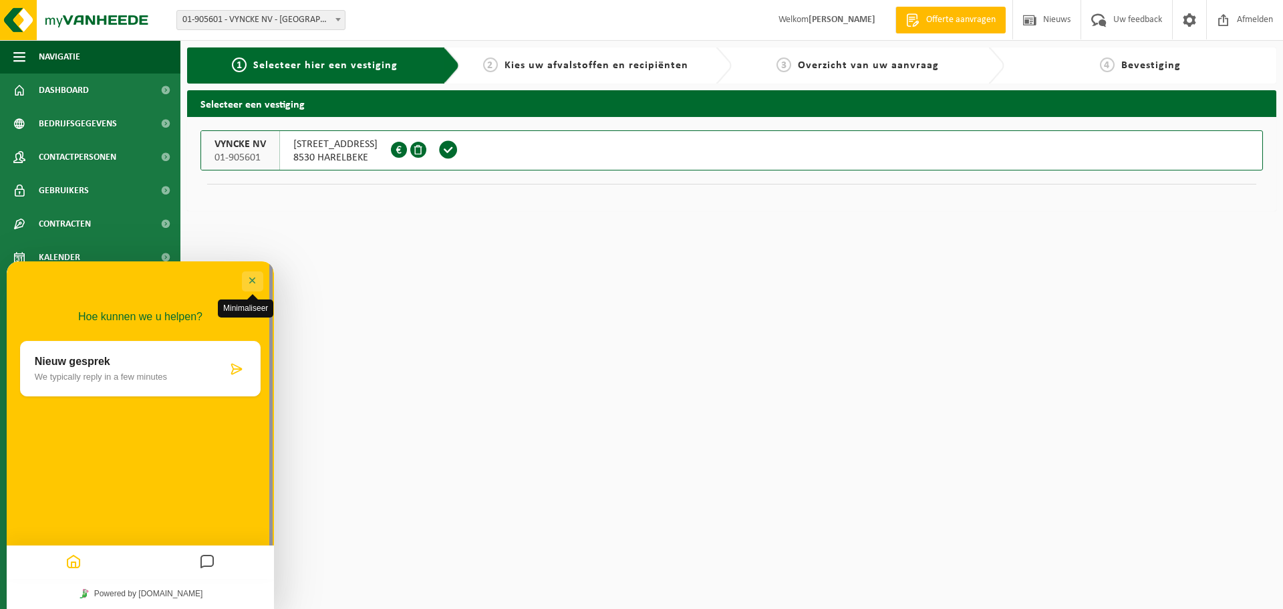
click at [253, 280] on button "Minimaliseer" at bounding box center [252, 281] width 21 height 20
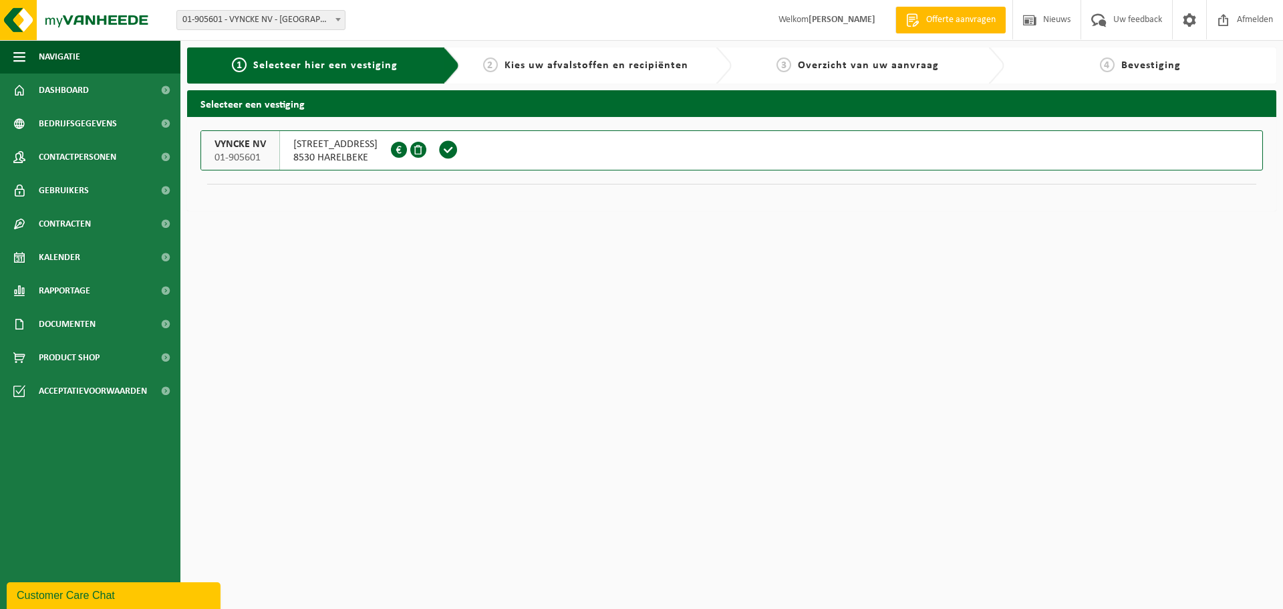
click at [245, 146] on span "VYNCKE NV" at bounding box center [239, 144] width 51 height 13
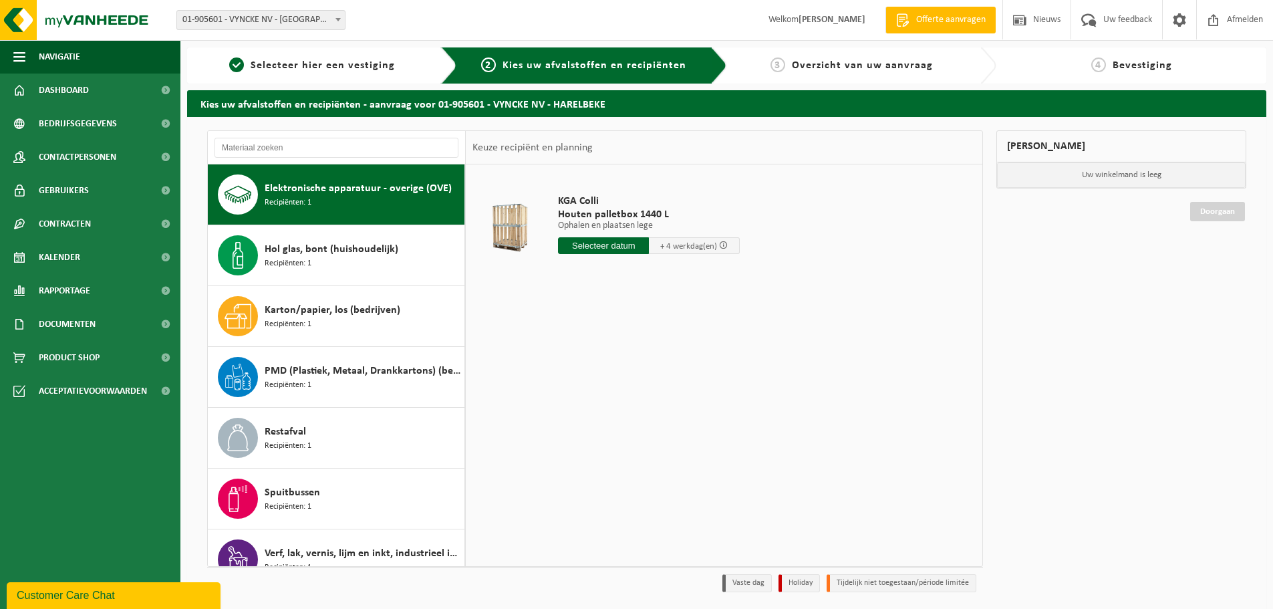
click at [96, 596] on div "Customer Care Chat" at bounding box center [114, 595] width 194 height 16
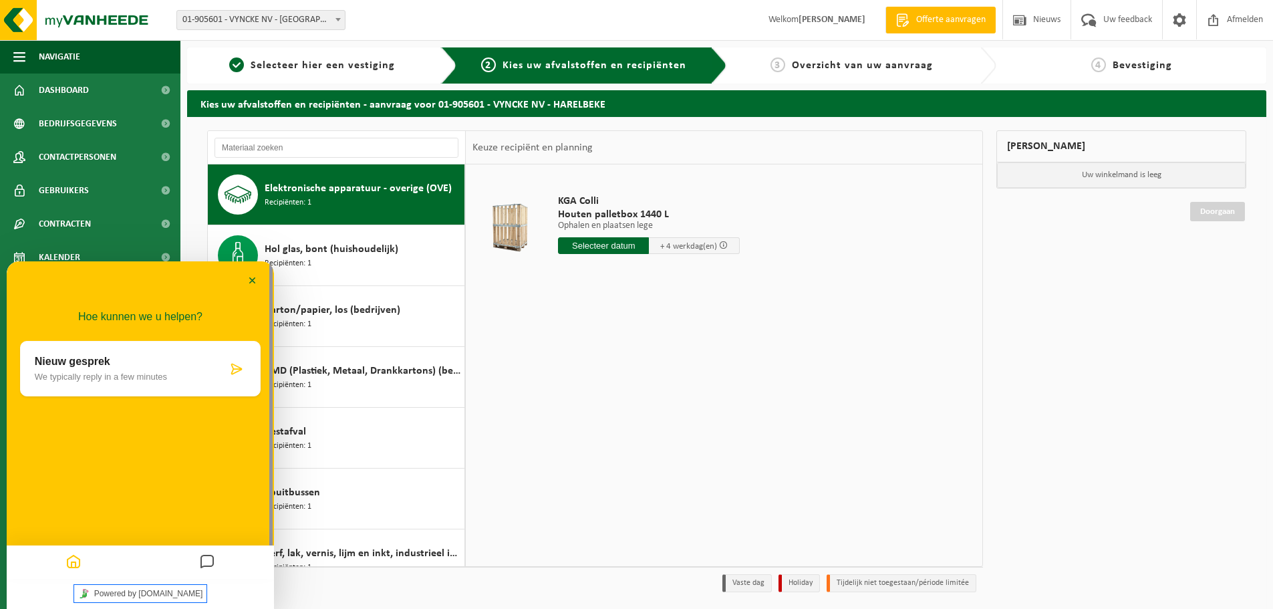
click at [125, 586] on link "Powered by [DOMAIN_NAME]" at bounding box center [140, 593] width 133 height 17
click at [99, 390] on div "Nieuw gesprek We typically reply in a few minutes" at bounding box center [140, 368] width 241 height 55
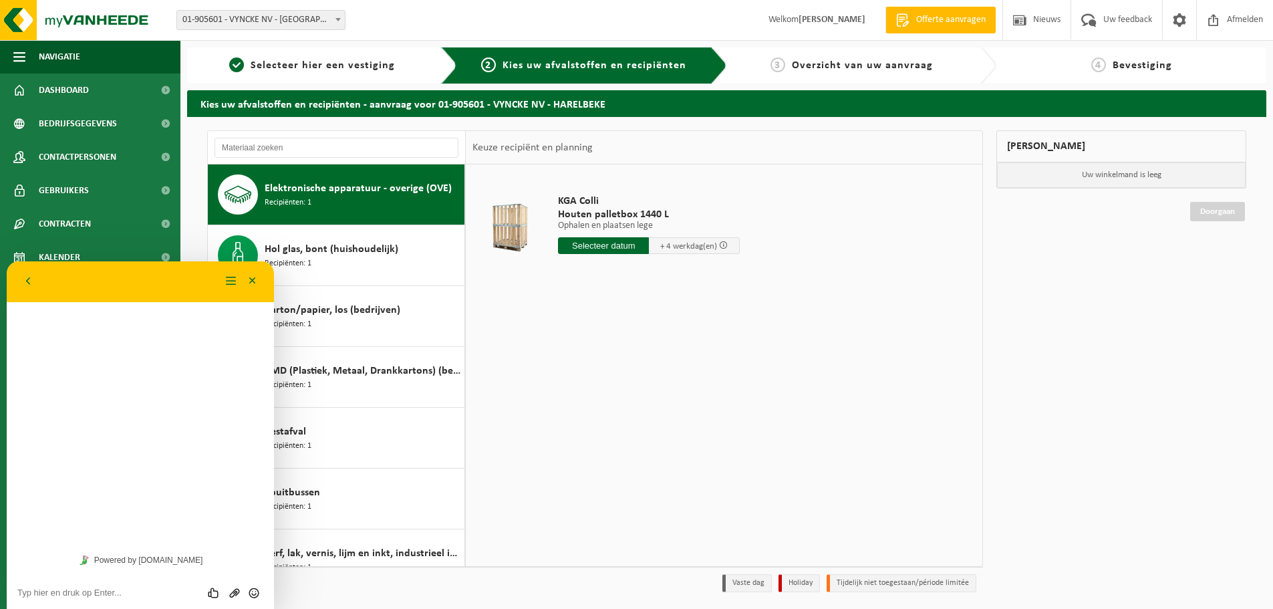
click at [133, 597] on textarea at bounding box center [140, 592] width 246 height 11
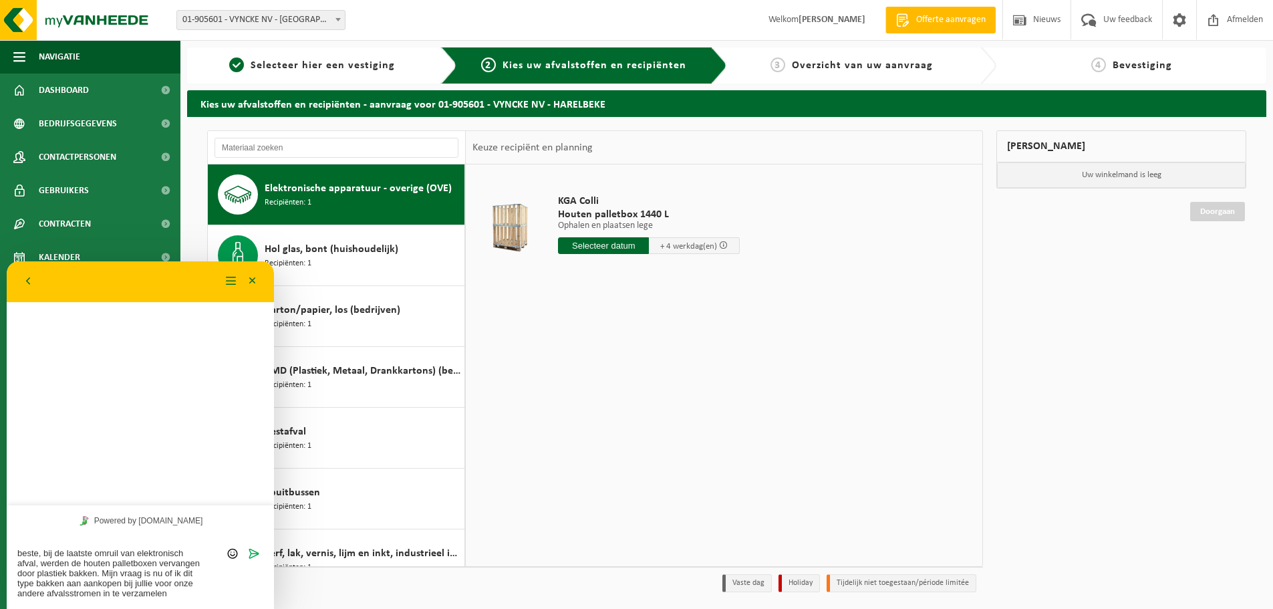
type textarea "beste, bij de laatste omruil van elektronisch afval, werden de houten palletbox…"
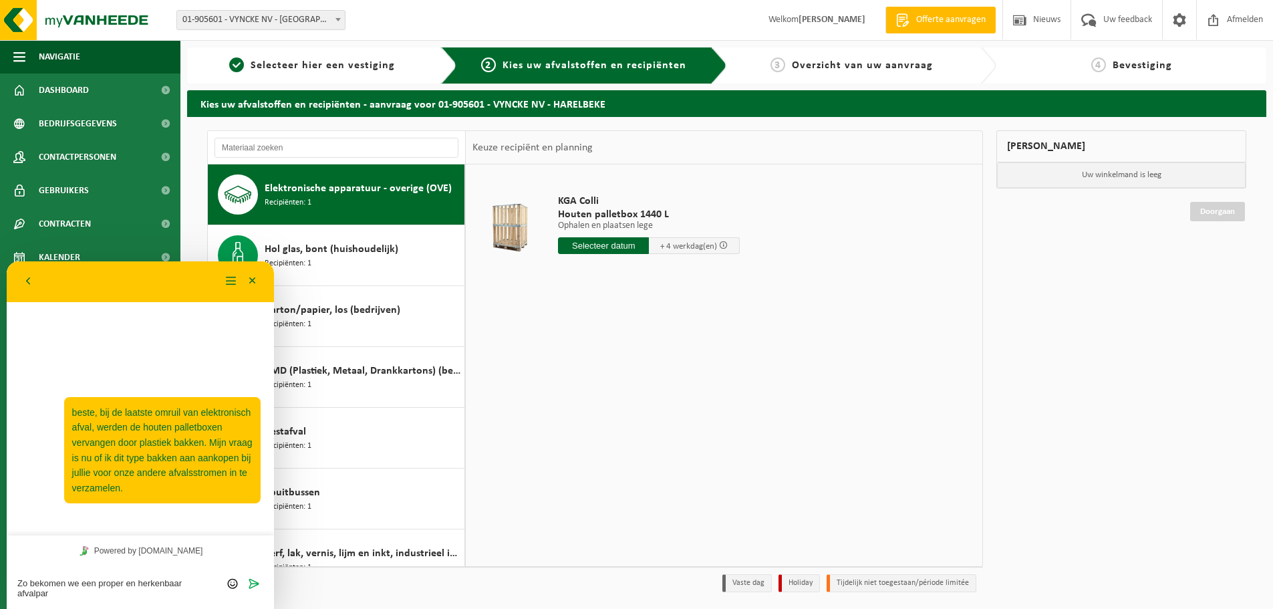
type textarea "Zo bekomen we een proper en herkenbaar afvalpark"
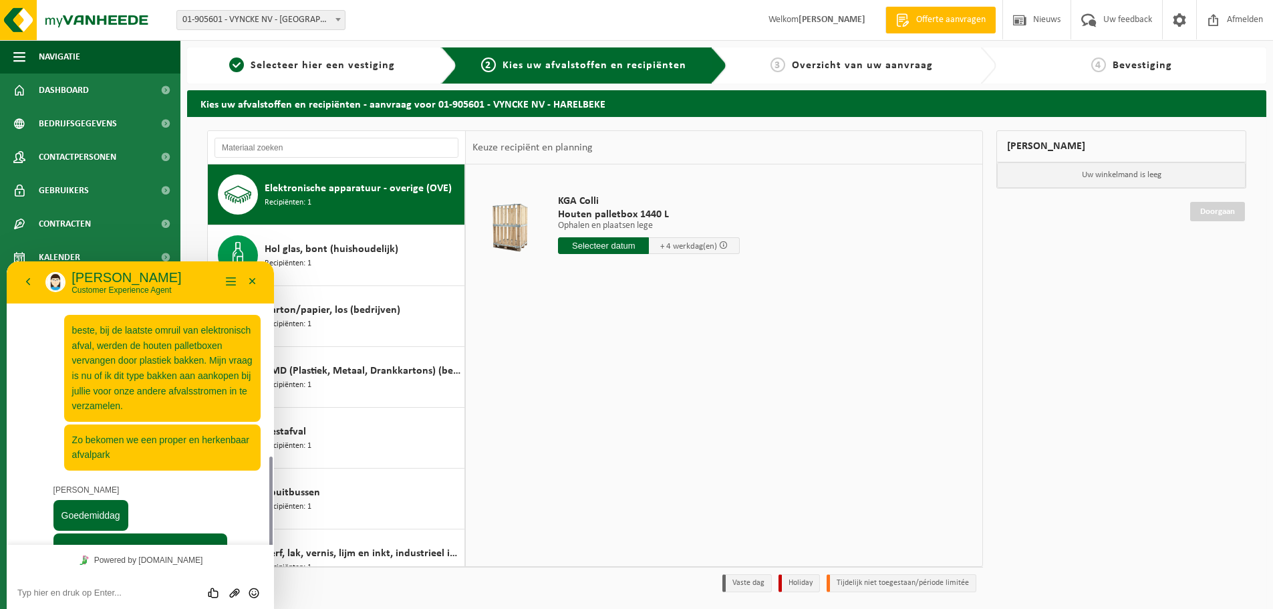
scroll to position [114, 0]
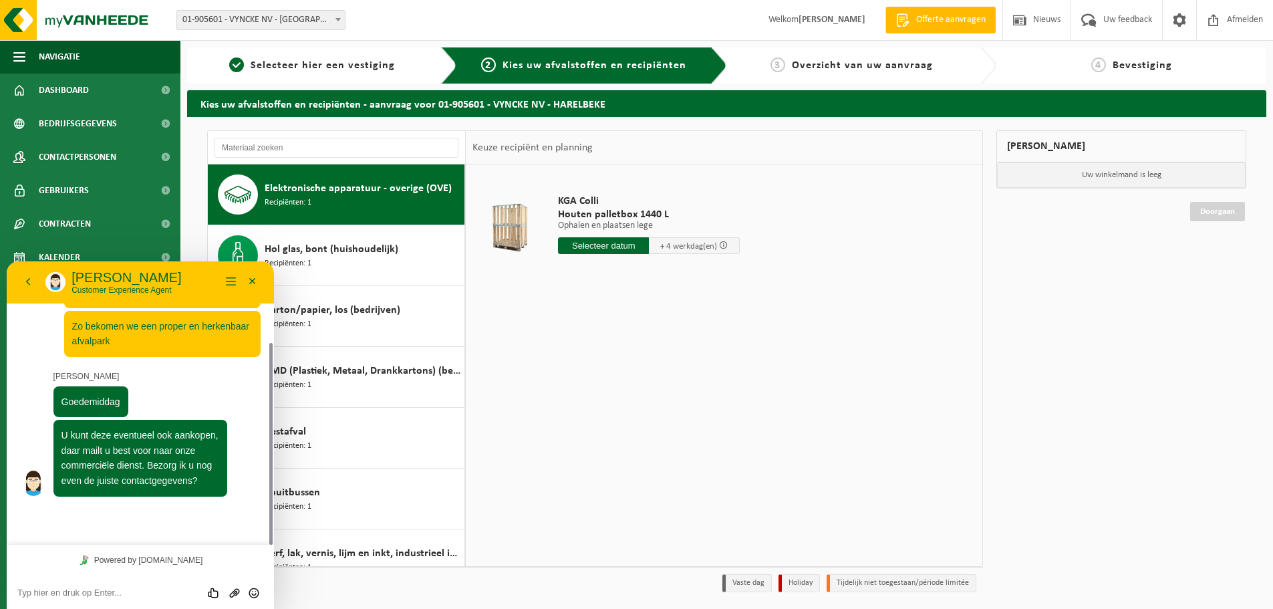
click at [119, 582] on div "Beoordeel deze chat Upload bestand Emoji invoeren" at bounding box center [140, 591] width 267 height 33
click at [109, 592] on textarea at bounding box center [140, 592] width 246 height 11
type textarea "[PERSON_NAME], graag"
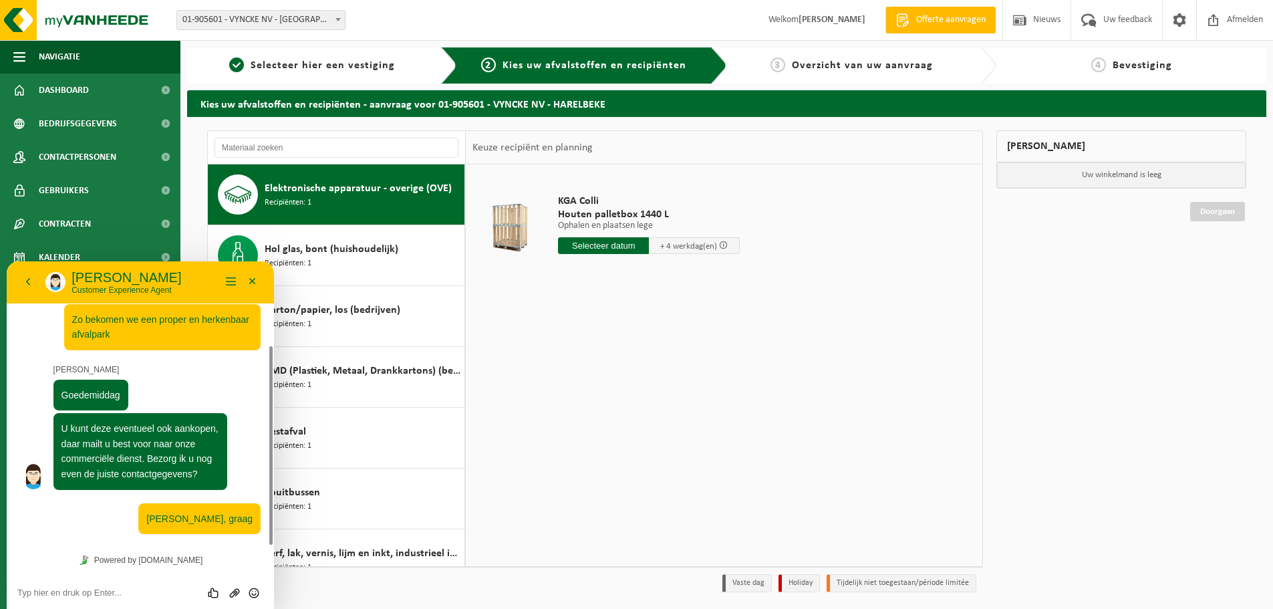
drag, startPoint x: 253, startPoint y: 279, endPoint x: 555, endPoint y: 475, distance: 360.8
click at [274, 475] on html "Terug [PERSON_NAME] Customer Experience Agent Menu Minimaliseer Terug Powered b…" at bounding box center [140, 434] width 267 height 347
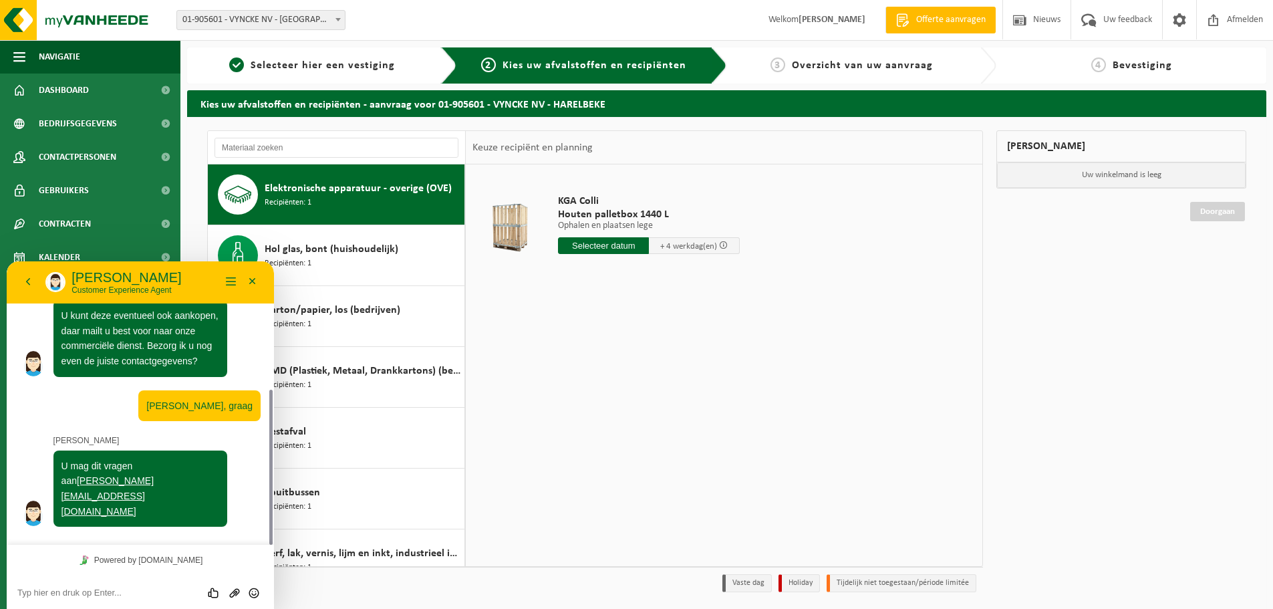
click at [156, 590] on textarea at bounding box center [140, 592] width 246 height 11
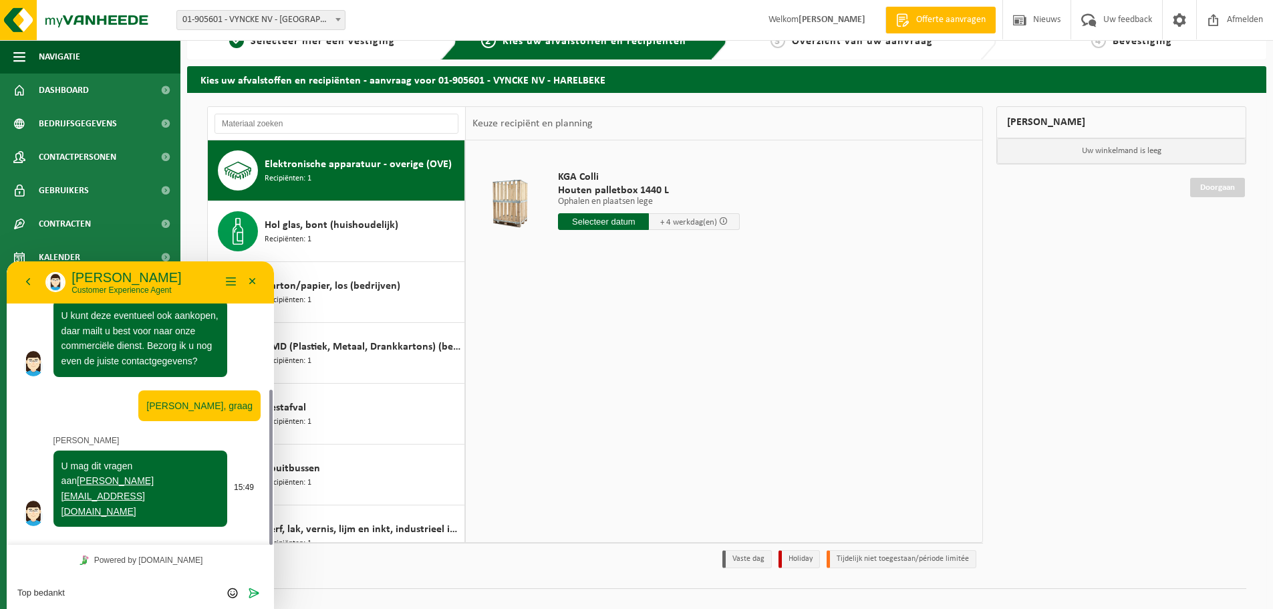
scroll to position [44, 0]
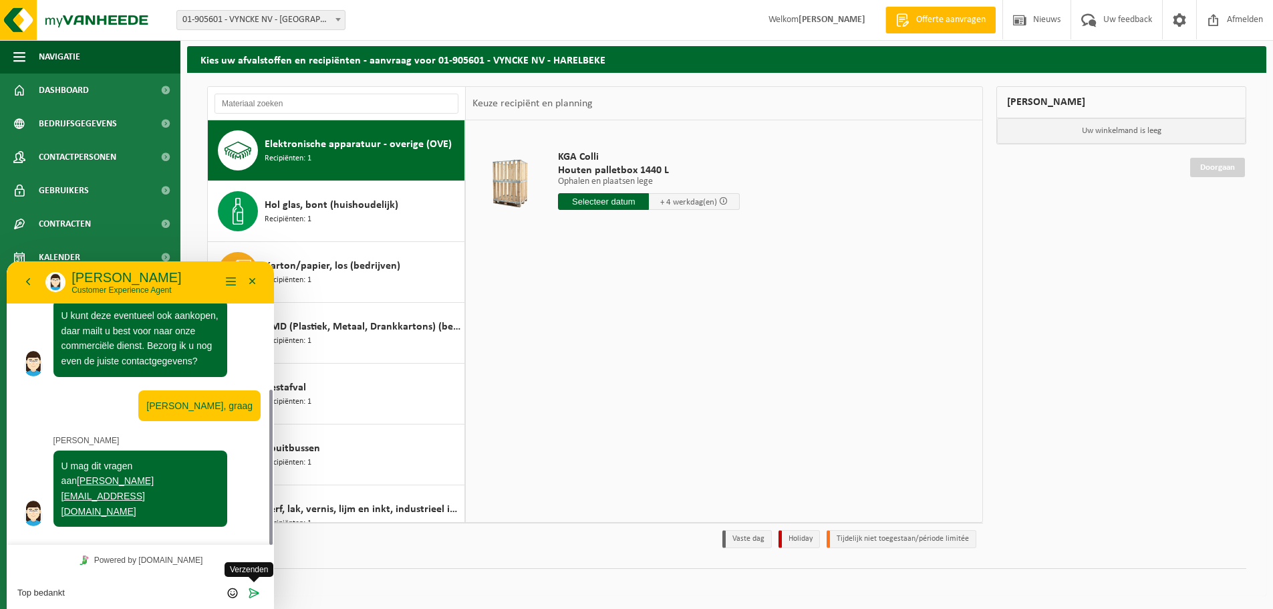
type textarea "Top bedankt"
click at [255, 591] on icon "Verzenden" at bounding box center [254, 593] width 12 height 12
